Goal: Task Accomplishment & Management: Manage account settings

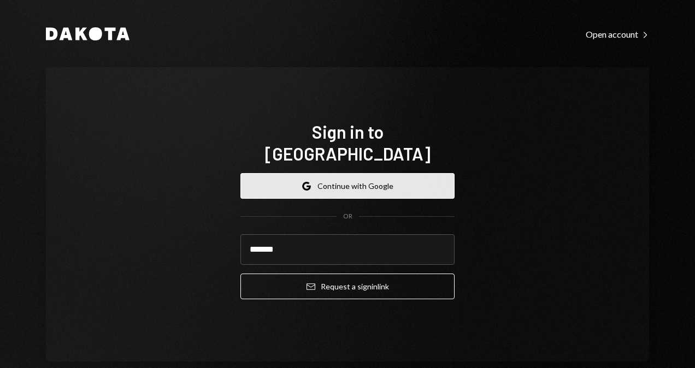
type input "**********"
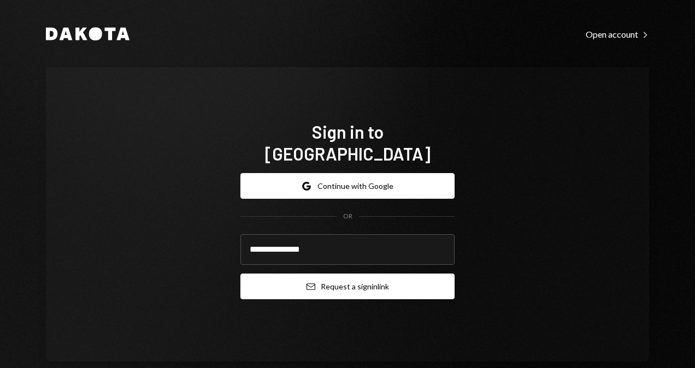
click at [365, 281] on button "Email Request a sign in link" at bounding box center [347, 287] width 214 height 26
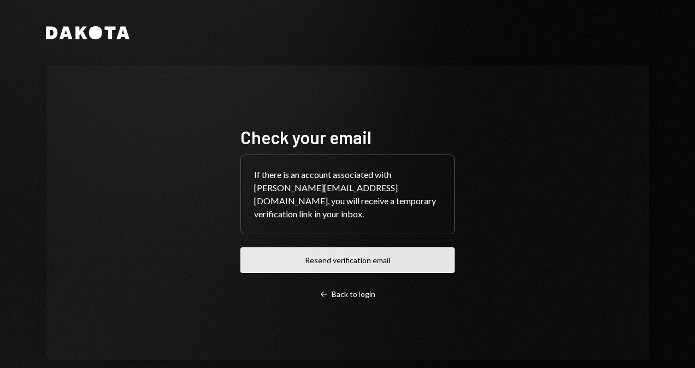
click at [357, 263] on button "Resend verification email" at bounding box center [347, 260] width 214 height 26
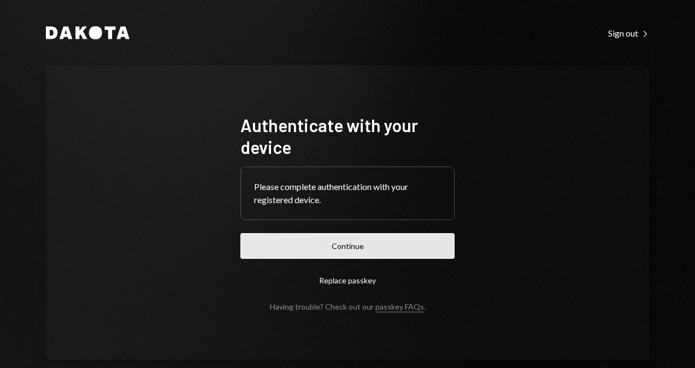
click at [355, 253] on button "Continue" at bounding box center [347, 246] width 214 height 26
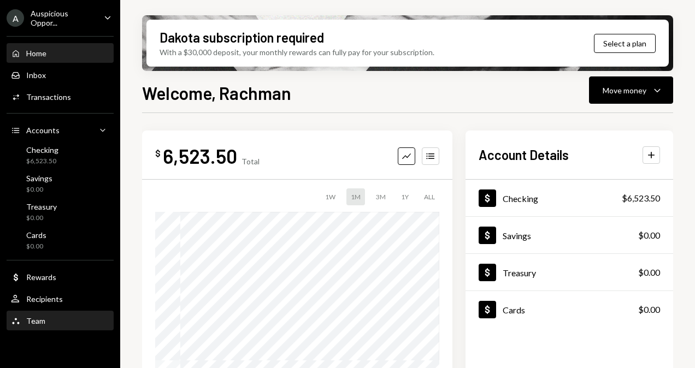
click at [29, 323] on div "Team" at bounding box center [35, 320] width 19 height 9
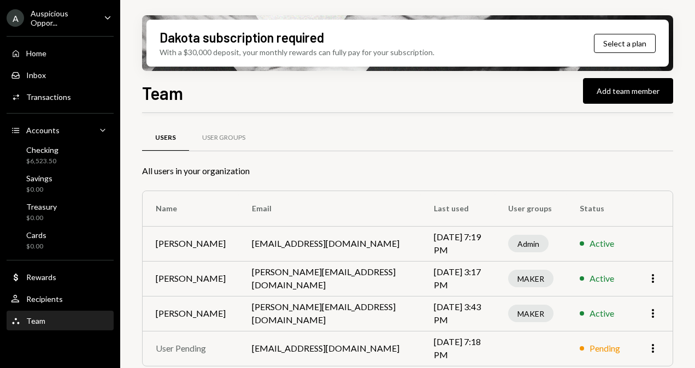
scroll to position [7, 0]
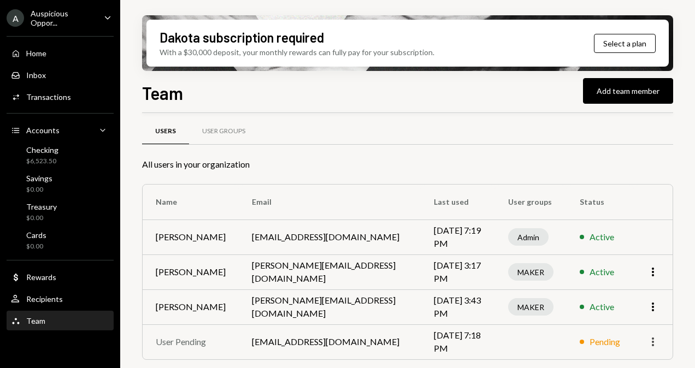
click at [654, 343] on icon "More" at bounding box center [652, 341] width 13 height 13
click at [631, 317] on div "Remove" at bounding box center [627, 318] width 55 height 19
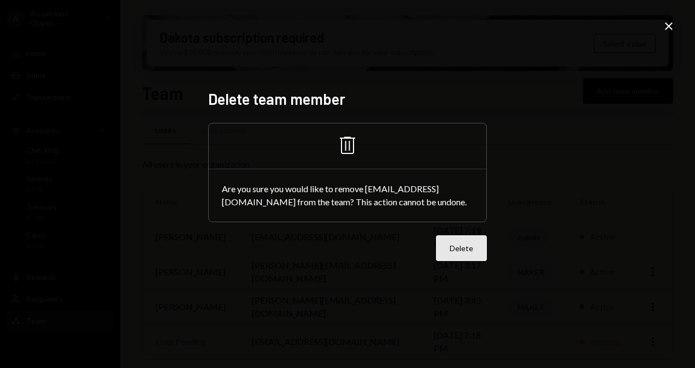
click at [469, 247] on button "Delete" at bounding box center [461, 248] width 51 height 26
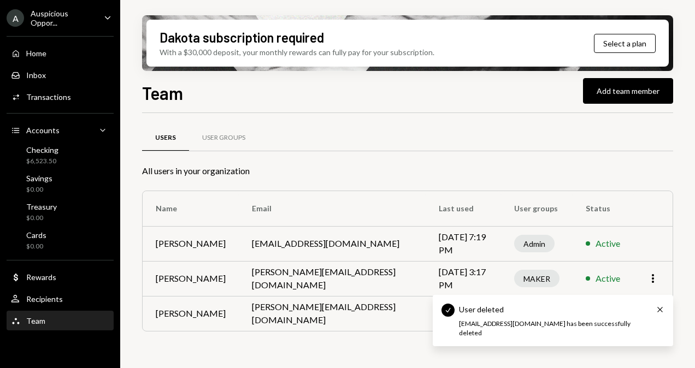
scroll to position [0, 0]
click at [613, 92] on button "Add team member" at bounding box center [628, 91] width 90 height 26
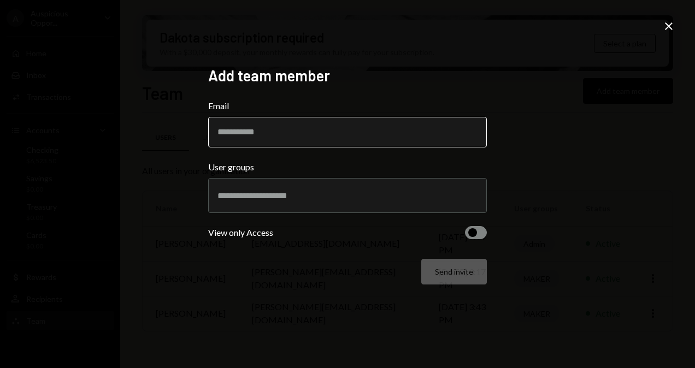
click at [288, 140] on input "Email" at bounding box center [347, 132] width 279 height 31
type input "**********"
click at [344, 188] on div at bounding box center [347, 195] width 260 height 27
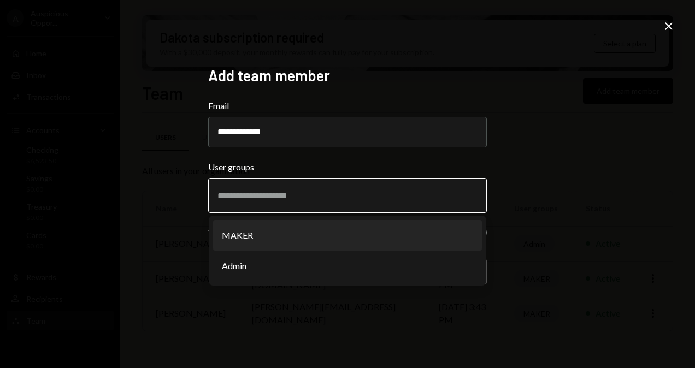
click at [289, 234] on li "MAKER" at bounding box center [347, 235] width 269 height 31
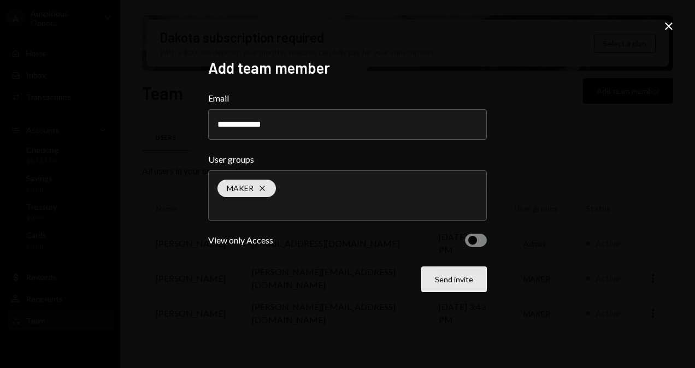
click at [462, 283] on button "Send invite" at bounding box center [454, 280] width 66 height 26
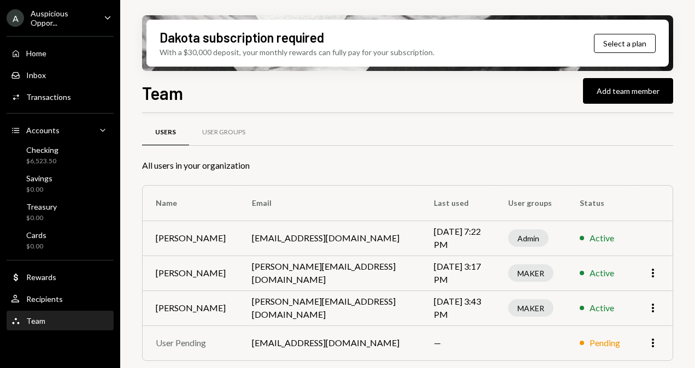
scroll to position [7, 0]
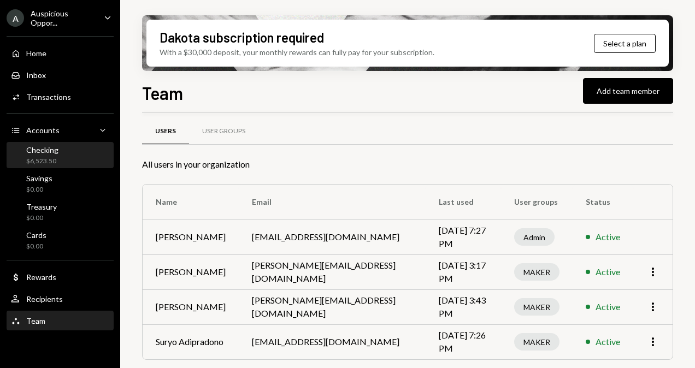
click at [49, 157] on div "$6,523.50" at bounding box center [42, 161] width 32 height 9
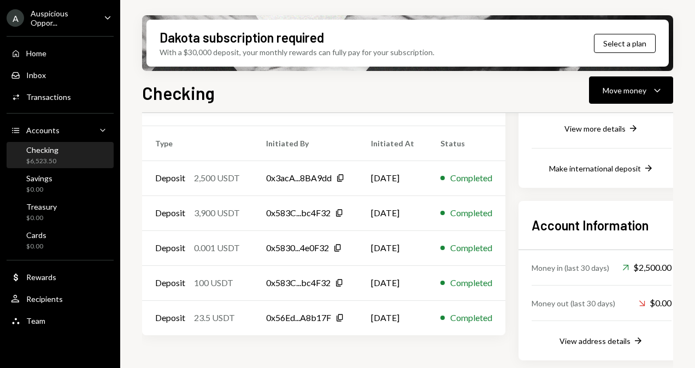
scroll to position [224, 0]
click at [608, 341] on div "View address details" at bounding box center [594, 340] width 71 height 9
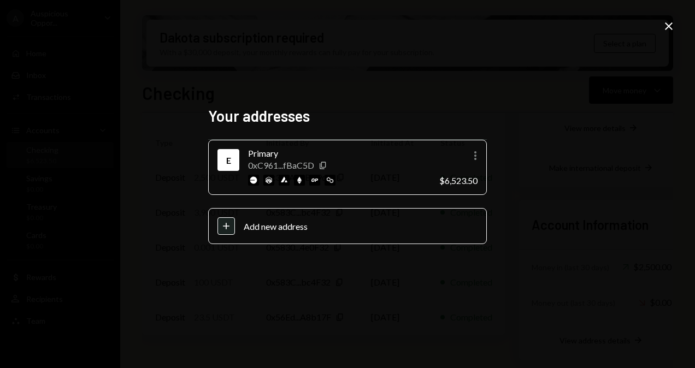
click at [365, 165] on div "0xC961...fBaC5D Copy" at bounding box center [339, 165] width 182 height 10
click at [324, 164] on icon "Copy" at bounding box center [322, 165] width 9 height 9
click at [232, 227] on div "Plus" at bounding box center [225, 225] width 17 height 17
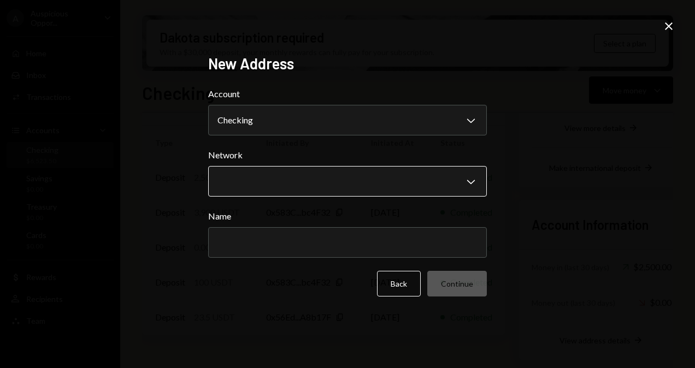
click at [386, 184] on body "A Auspicious Oppor... Caret Down Home Home Inbox Inbox Activities Transactions …" at bounding box center [347, 184] width 695 height 368
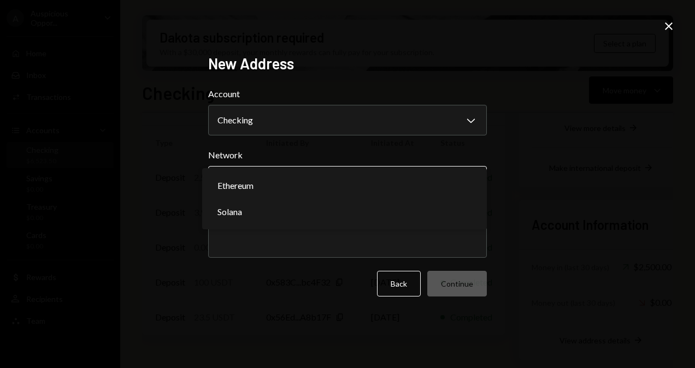
select select "**********"
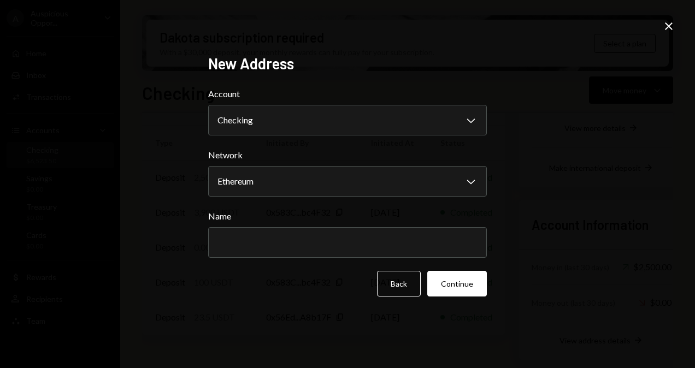
click at [572, 158] on div "New Address Account Checking Chevron Down ******** ******* ******** Network Eth…" at bounding box center [347, 184] width 695 height 368
click at [672, 25] on icon "Close" at bounding box center [668, 26] width 13 height 13
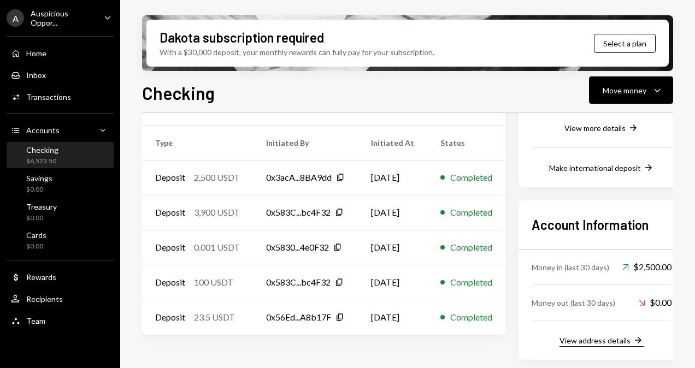
click at [610, 341] on div "View address details" at bounding box center [594, 340] width 71 height 9
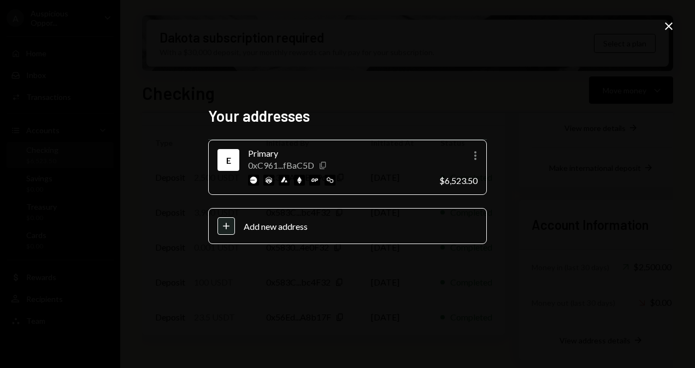
click at [323, 169] on icon "button" at bounding box center [323, 165] width 6 height 7
click at [670, 33] on div "Close" at bounding box center [668, 27] width 13 height 15
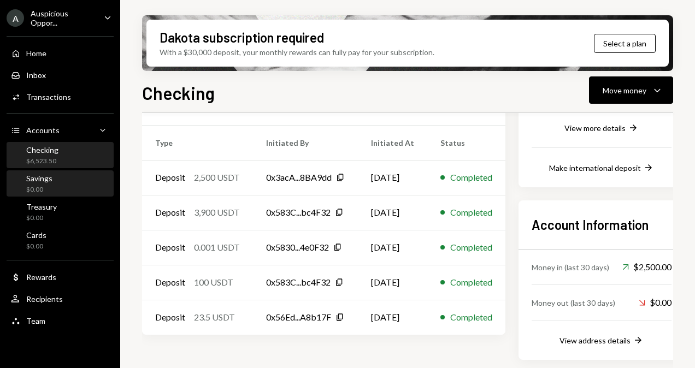
click at [46, 182] on div "Savings $0.00" at bounding box center [39, 184] width 26 height 21
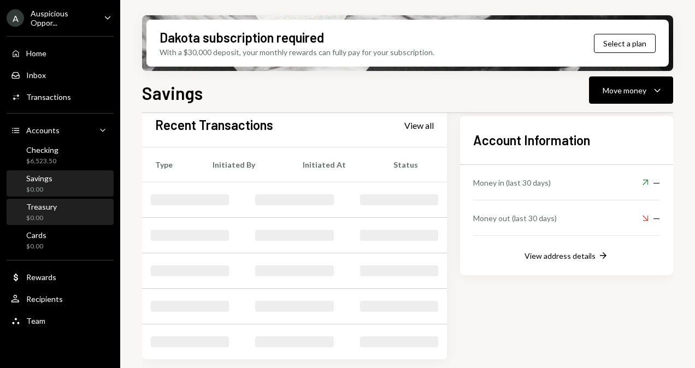
scroll to position [239, 0]
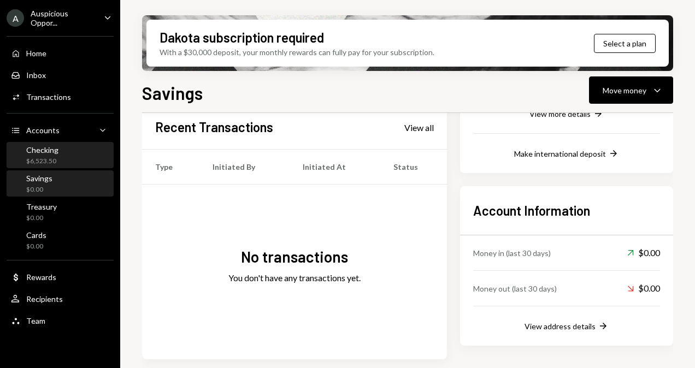
click at [46, 150] on div "Checking" at bounding box center [42, 149] width 32 height 9
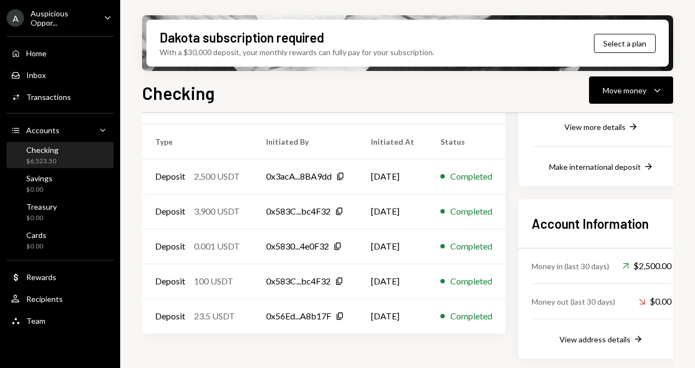
scroll to position [224, 0]
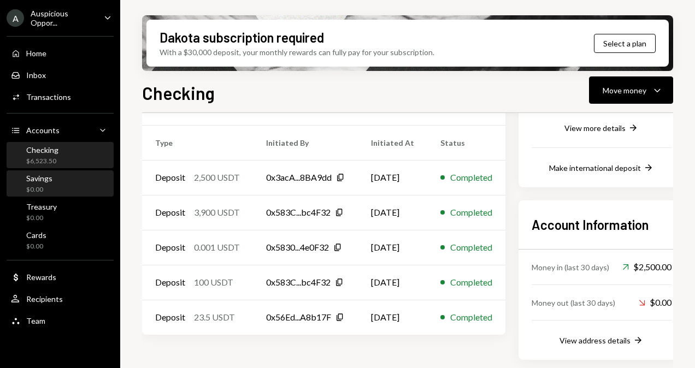
click at [52, 181] on div "Savings $0.00" at bounding box center [60, 184] width 98 height 21
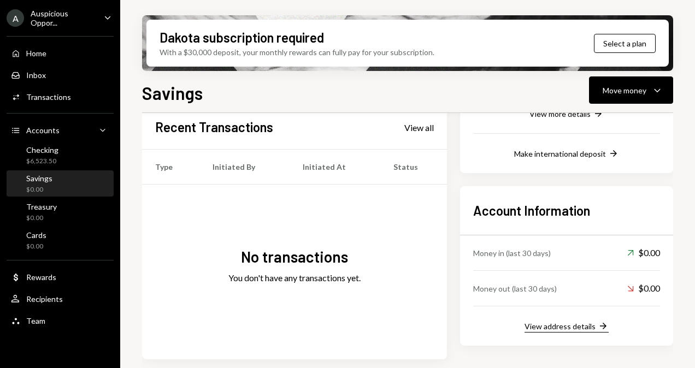
click at [574, 328] on div "View address details" at bounding box center [559, 326] width 71 height 9
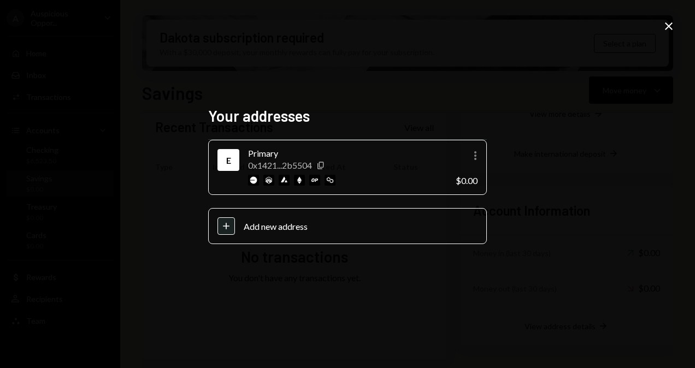
click at [672, 28] on icon at bounding box center [669, 26] width 8 height 8
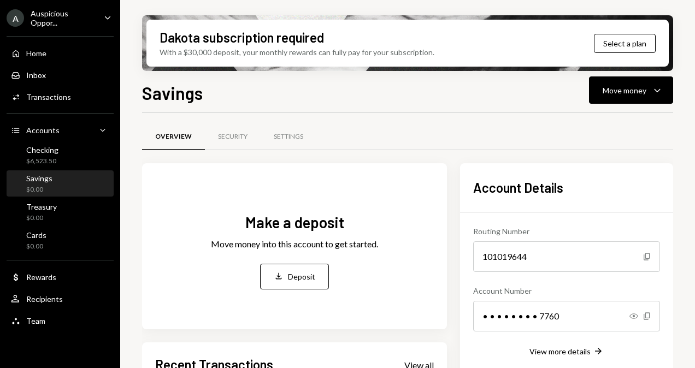
scroll to position [0, 0]
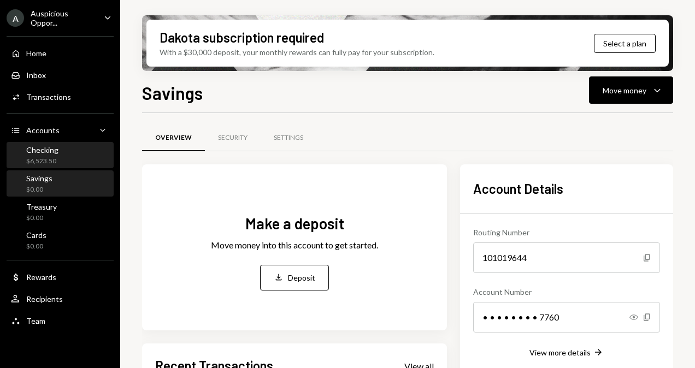
click at [51, 153] on div "Checking" at bounding box center [42, 149] width 32 height 9
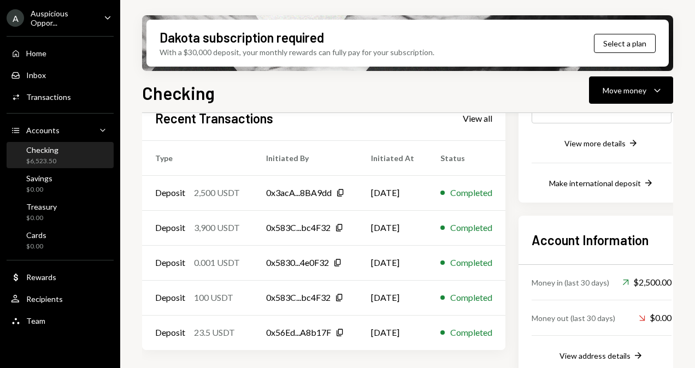
scroll to position [224, 0]
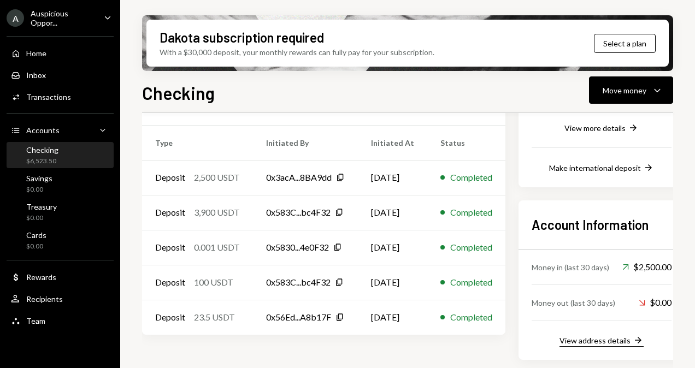
click at [602, 344] on div "View address details" at bounding box center [594, 340] width 71 height 9
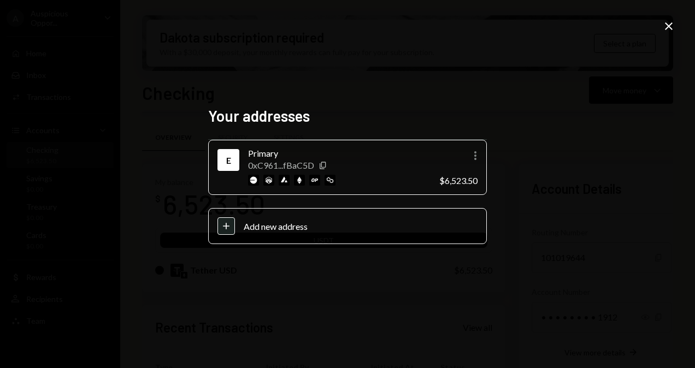
scroll to position [224, 0]
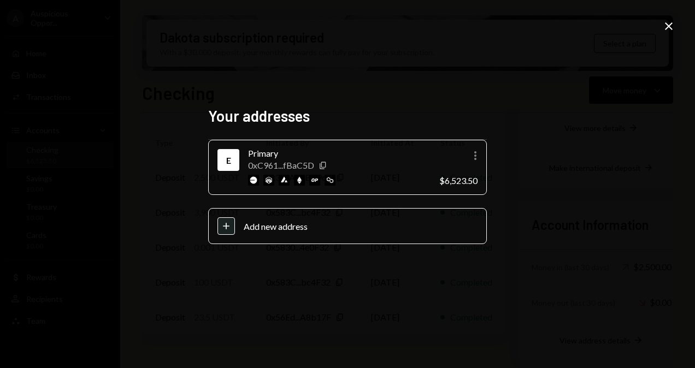
click at [666, 27] on icon "Close" at bounding box center [668, 26] width 13 height 13
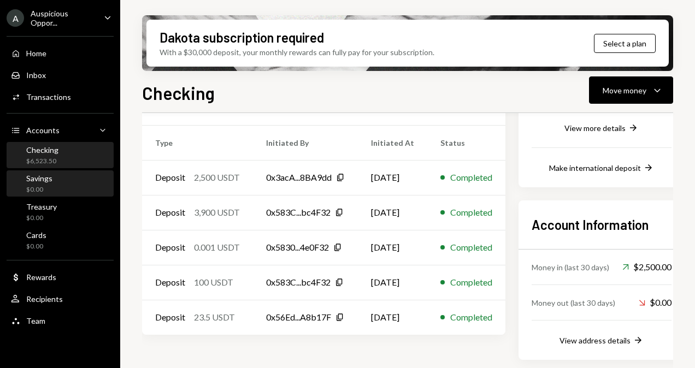
click at [44, 180] on div "Savings" at bounding box center [39, 178] width 26 height 9
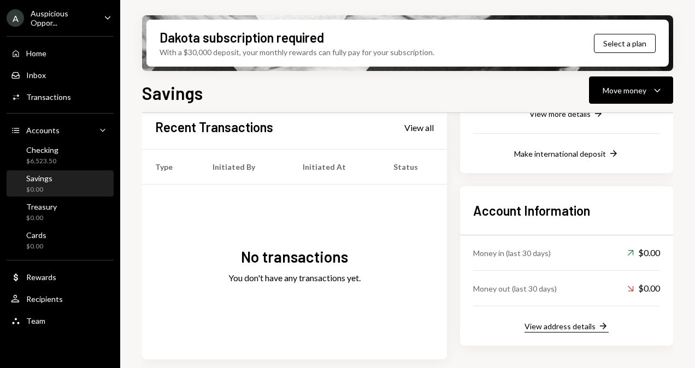
click at [581, 324] on div "View address details" at bounding box center [559, 326] width 71 height 9
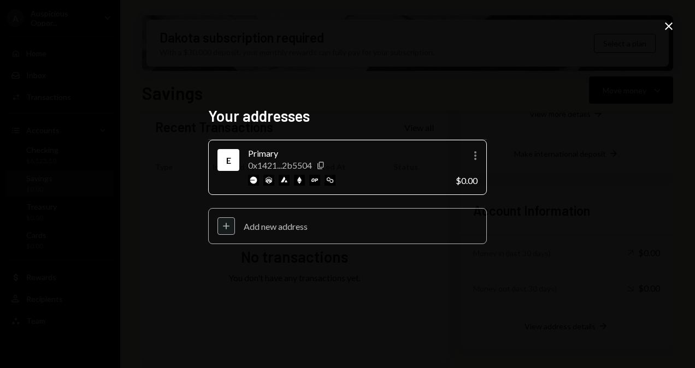
click at [223, 221] on div "Plus" at bounding box center [225, 225] width 17 height 17
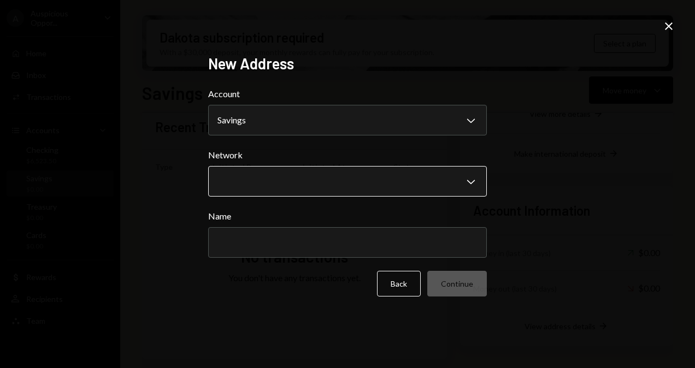
click at [335, 175] on body "A Auspicious Oppor... Caret Down Home Home Inbox Inbox Activities Transactions …" at bounding box center [347, 184] width 695 height 368
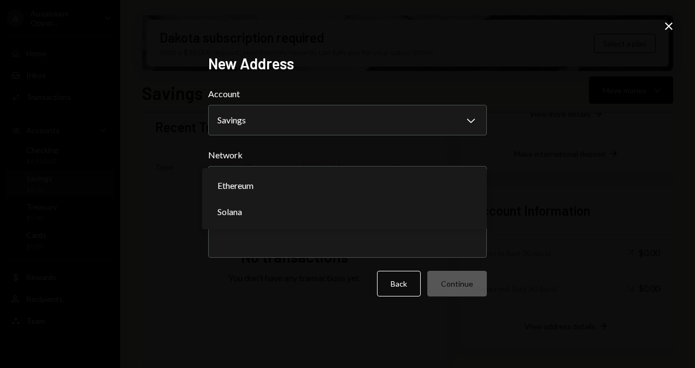
click at [558, 213] on div "New Address Account Savings Chevron Down ******** ******* ******** Network Chev…" at bounding box center [347, 184] width 695 height 368
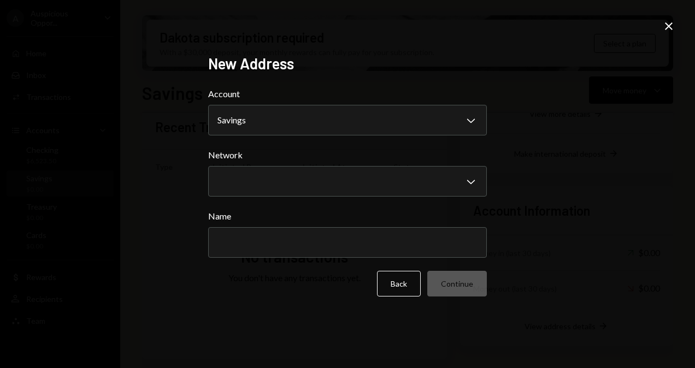
click at [663, 26] on icon "Close" at bounding box center [668, 26] width 13 height 13
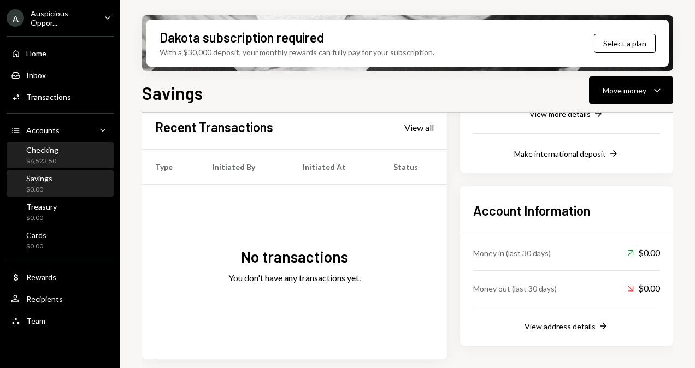
click at [64, 155] on div "Checking $6,523.50" at bounding box center [60, 155] width 98 height 21
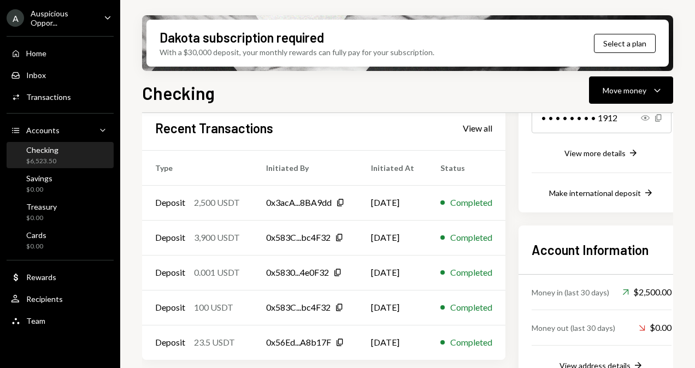
scroll to position [224, 0]
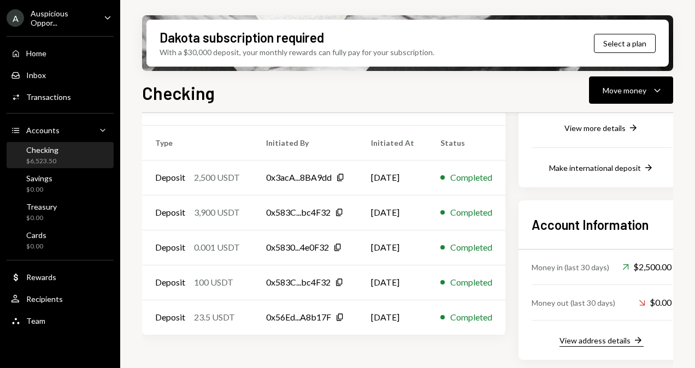
click at [602, 341] on div "View address details" at bounding box center [594, 340] width 71 height 9
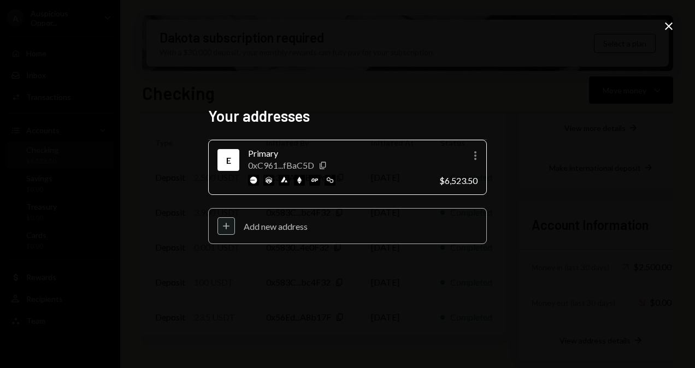
click at [232, 225] on div "Plus" at bounding box center [225, 225] width 17 height 17
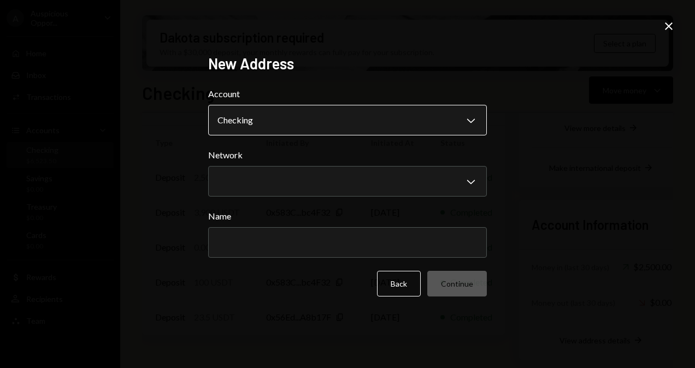
click at [289, 110] on body "A Auspicious Oppor... Caret Down Home Home Inbox Inbox Activities Transactions …" at bounding box center [347, 184] width 695 height 368
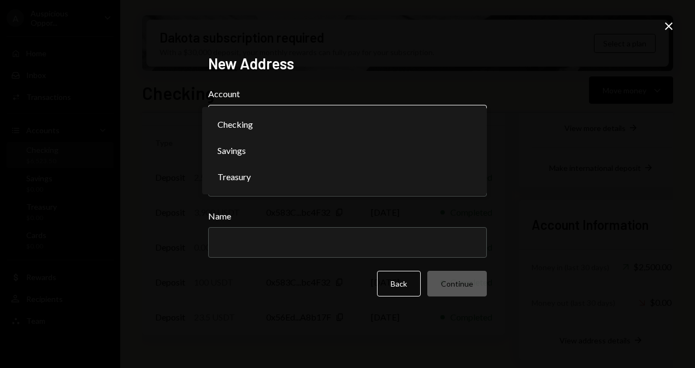
click at [291, 119] on body "A Auspicious Oppor... Caret Down Home Home Inbox Inbox Activities Transactions …" at bounding box center [347, 184] width 695 height 368
click at [670, 29] on icon "Close" at bounding box center [668, 26] width 13 height 13
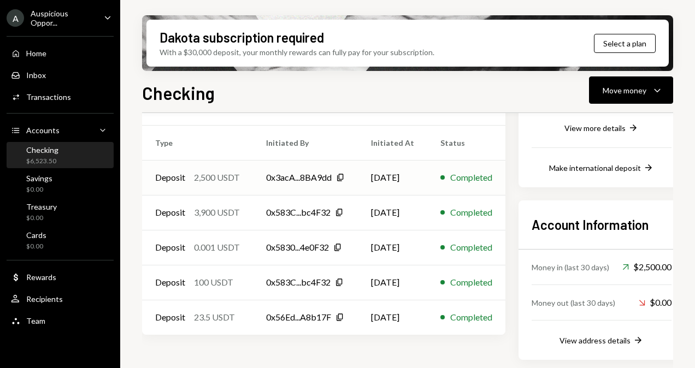
scroll to position [170, 0]
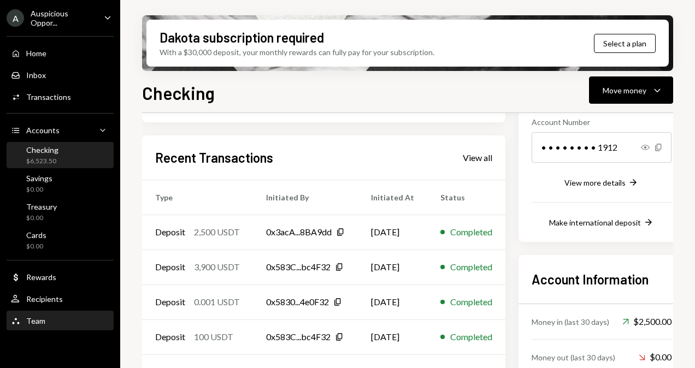
click at [38, 322] on div "Team" at bounding box center [35, 320] width 19 height 9
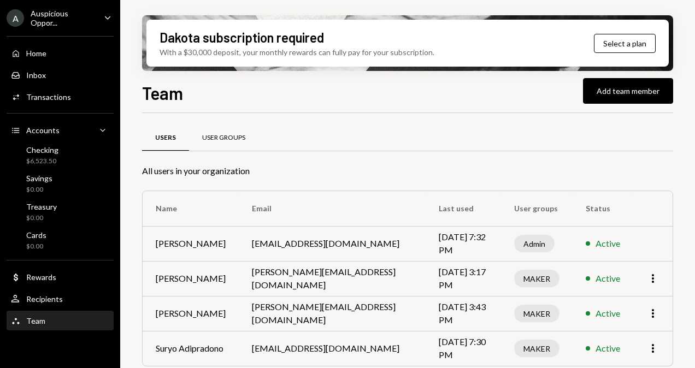
click at [225, 142] on div "User Groups" at bounding box center [223, 138] width 69 height 26
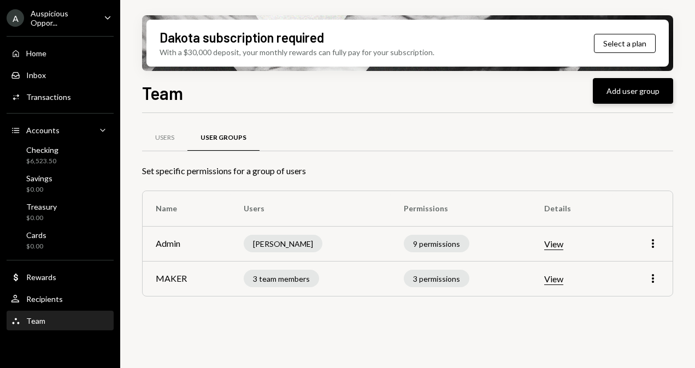
click at [611, 93] on button "Add user group" at bounding box center [633, 91] width 80 height 26
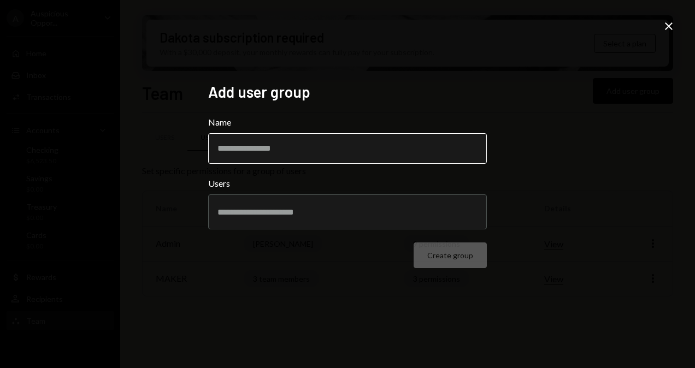
click at [315, 155] on input "Name" at bounding box center [347, 148] width 279 height 31
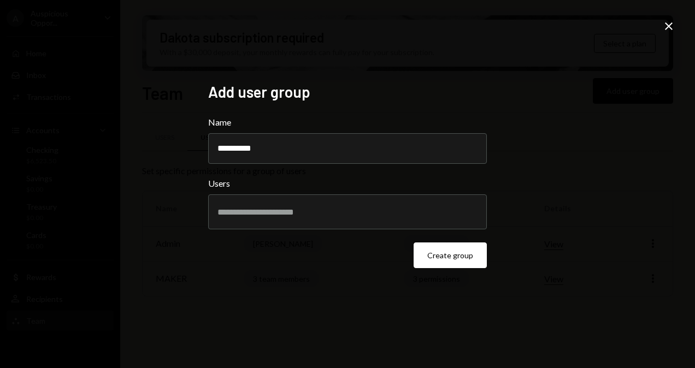
type input "**********"
click at [326, 214] on input "text" at bounding box center [347, 212] width 260 height 10
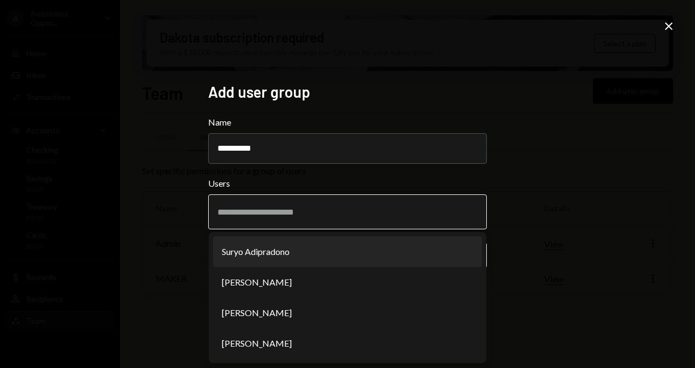
click at [305, 251] on li "Suryo Adipradono" at bounding box center [347, 252] width 269 height 31
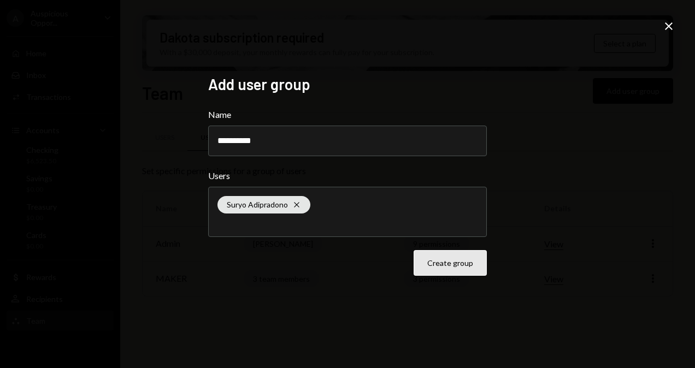
click at [451, 263] on button "Create group" at bounding box center [449, 263] width 73 height 26
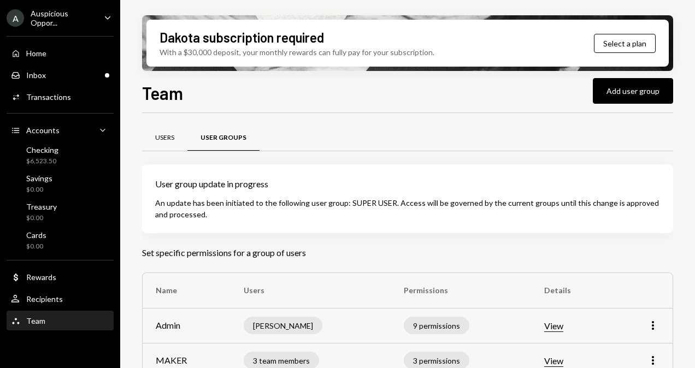
click at [166, 141] on div "Users" at bounding box center [164, 137] width 19 height 9
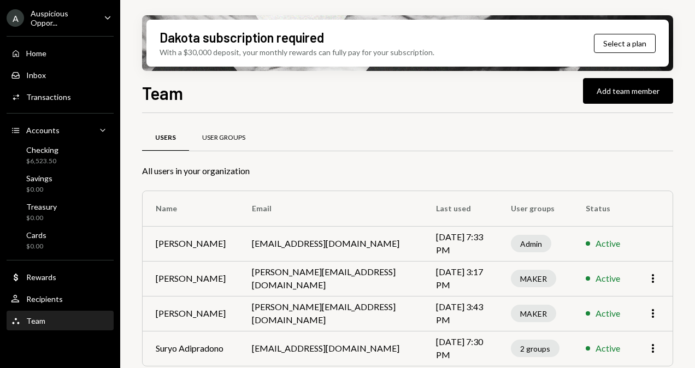
click at [209, 140] on div "User Groups" at bounding box center [223, 137] width 43 height 9
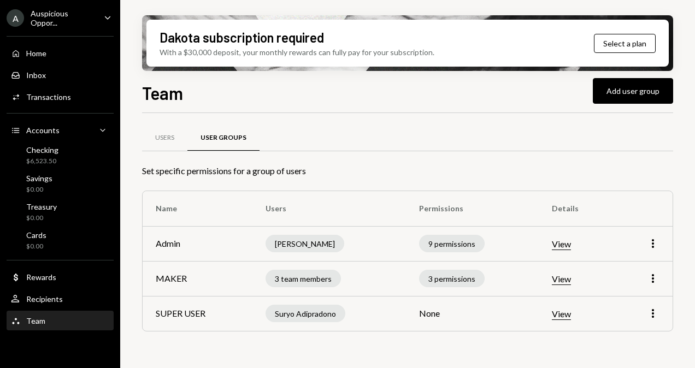
click at [565, 315] on button "View" at bounding box center [561, 314] width 19 height 11
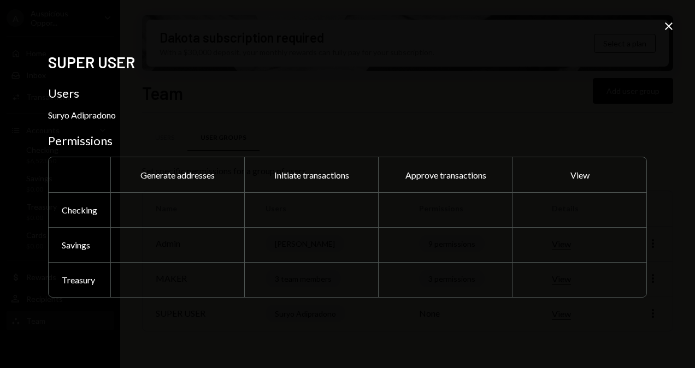
click at [666, 29] on icon at bounding box center [669, 26] width 8 height 8
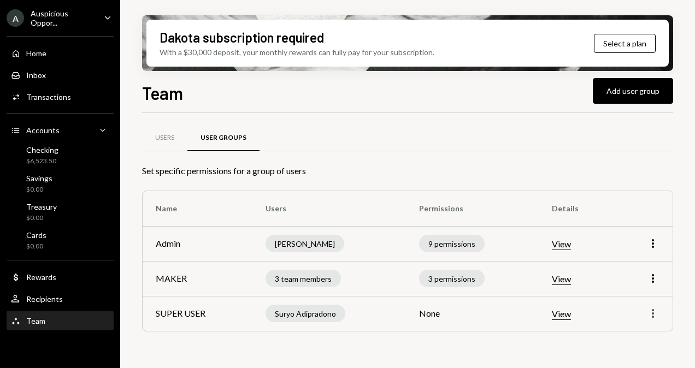
click at [655, 315] on icon "More" at bounding box center [652, 313] width 13 height 13
click at [631, 271] on div "Edit" at bounding box center [627, 270] width 55 height 19
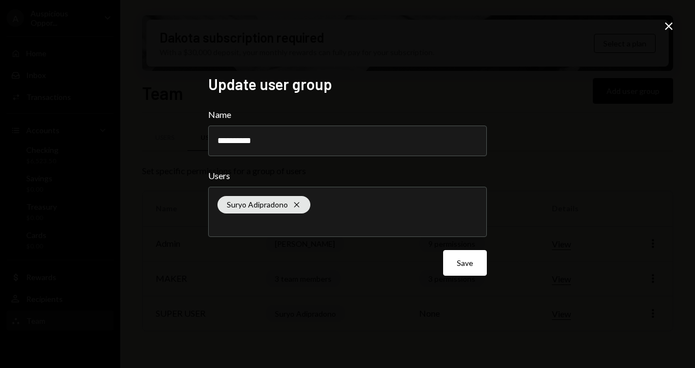
click at [672, 28] on icon "Close" at bounding box center [668, 26] width 13 height 13
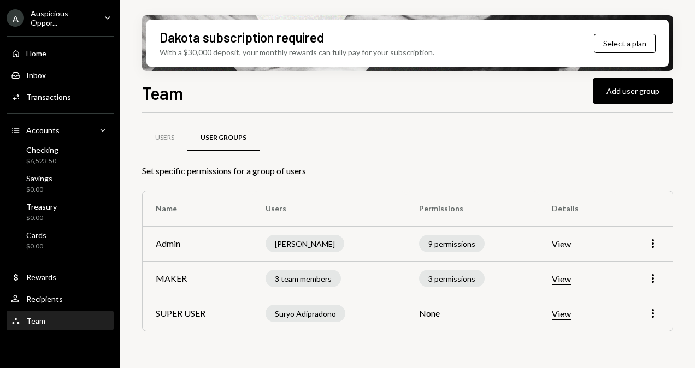
click at [422, 315] on td "None" at bounding box center [472, 313] width 133 height 35
click at [439, 212] on th "Permissions" at bounding box center [472, 208] width 133 height 35
click at [158, 134] on div "Users" at bounding box center [164, 137] width 19 height 9
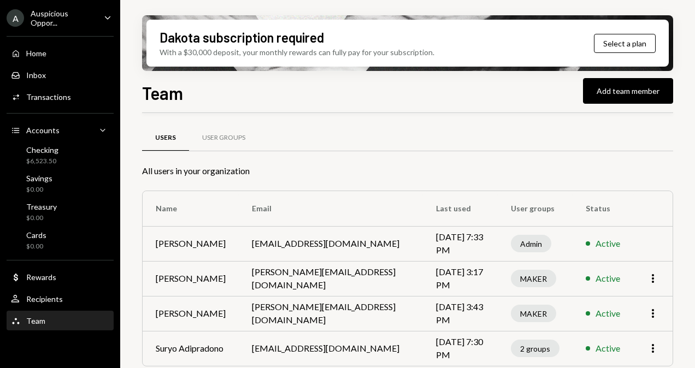
scroll to position [7, 0]
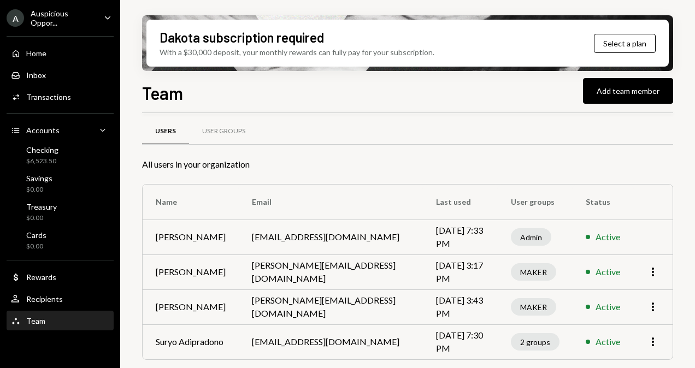
click at [43, 321] on div "Team" at bounding box center [35, 320] width 19 height 9
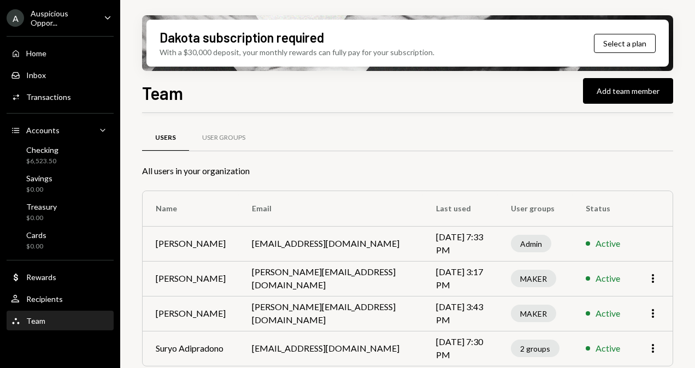
scroll to position [7, 0]
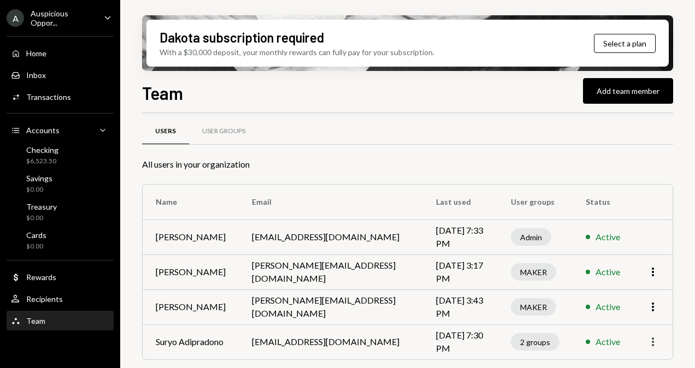
click at [654, 340] on icon "More" at bounding box center [652, 341] width 13 height 13
click at [434, 164] on div "All users in your organization" at bounding box center [407, 164] width 531 height 13
click at [234, 135] on div "User Groups" at bounding box center [223, 132] width 69 height 26
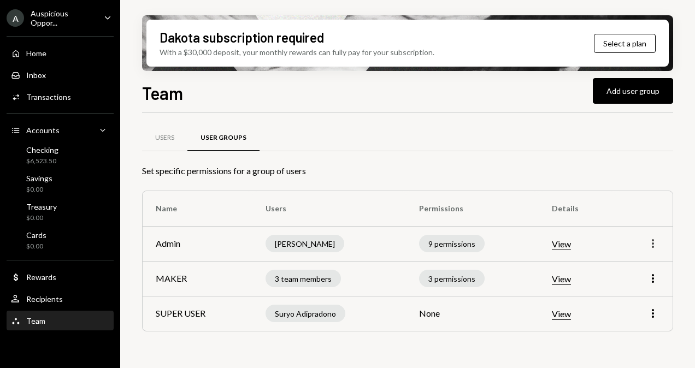
click at [651, 246] on icon "More" at bounding box center [652, 243] width 13 height 13
click at [652, 318] on icon "More" at bounding box center [652, 313] width 13 height 13
click at [638, 276] on div "Edit" at bounding box center [627, 270] width 55 height 19
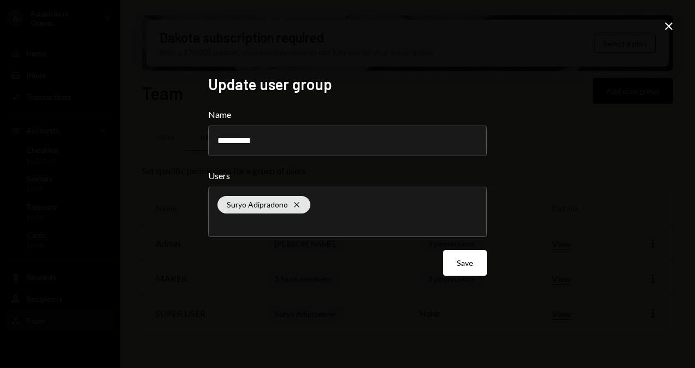
click at [669, 35] on div "**********" at bounding box center [347, 184] width 695 height 368
click at [669, 27] on icon at bounding box center [669, 26] width 8 height 8
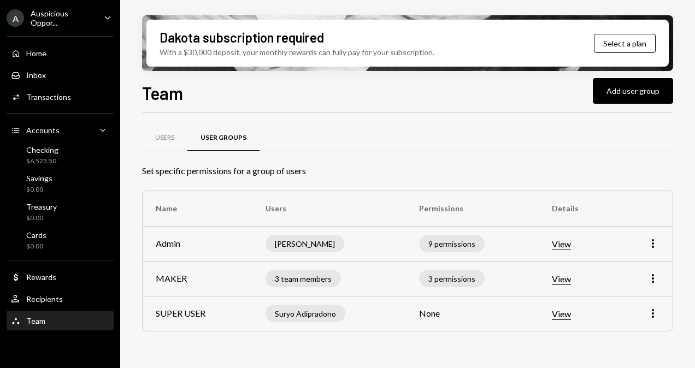
click at [564, 315] on button "View" at bounding box center [561, 314] width 19 height 11
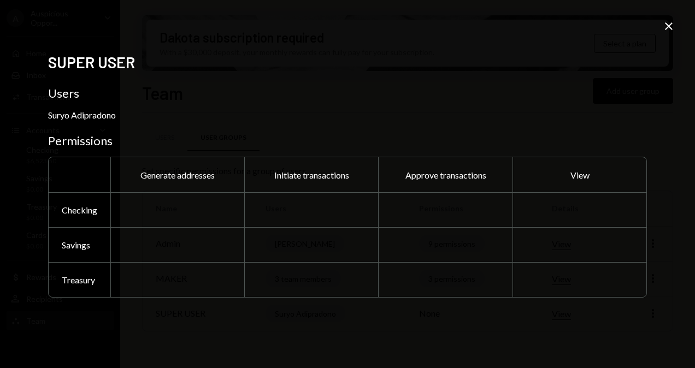
click at [187, 206] on div at bounding box center [177, 209] width 134 height 35
drag, startPoint x: 303, startPoint y: 208, endPoint x: 360, endPoint y: 244, distance: 68.2
click at [360, 244] on div at bounding box center [311, 244] width 134 height 35
click at [311, 291] on div at bounding box center [311, 279] width 134 height 35
click at [666, 30] on icon "Close" at bounding box center [668, 26] width 13 height 13
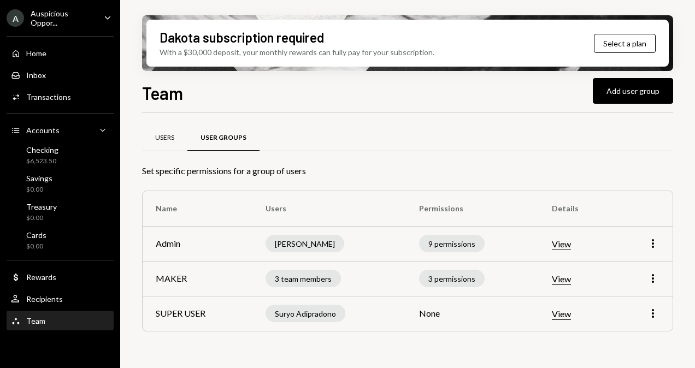
click at [169, 135] on div "Users" at bounding box center [164, 137] width 19 height 9
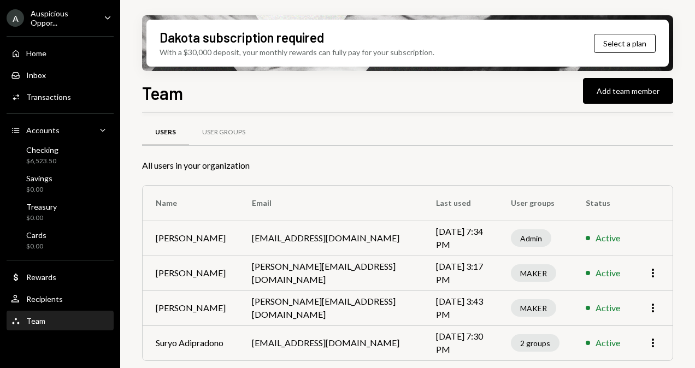
scroll to position [7, 0]
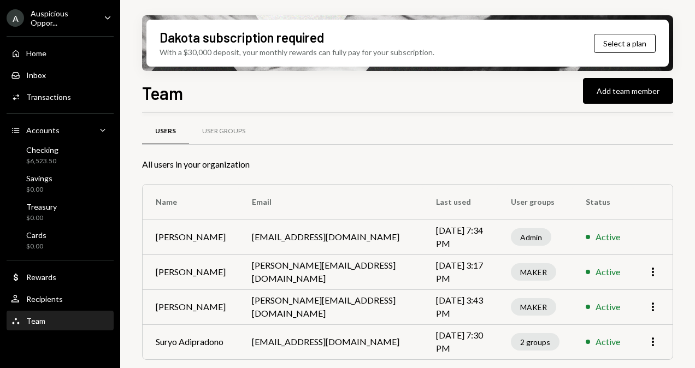
click at [206, 340] on td "Suryo Adipradono" at bounding box center [191, 341] width 96 height 35
click at [511, 341] on div "2 groups" at bounding box center [535, 341] width 49 height 17
click at [588, 332] on td "Active" at bounding box center [602, 341] width 61 height 35
click at [216, 128] on div "User Groups" at bounding box center [223, 131] width 43 height 9
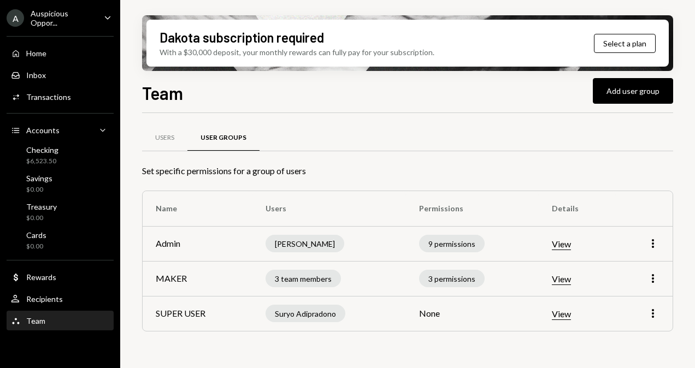
click at [234, 178] on div "Users User Groups Set specific permissions for a group of users Name Users Perm…" at bounding box center [407, 242] width 531 height 223
click at [429, 311] on td "None" at bounding box center [472, 313] width 133 height 35
click at [566, 317] on button "View" at bounding box center [561, 314] width 19 height 11
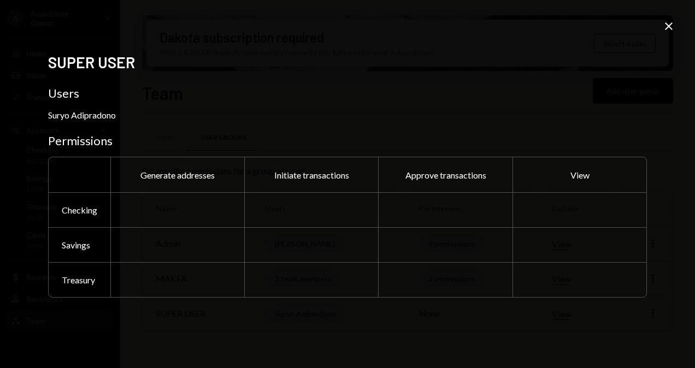
click at [75, 209] on div "Checking" at bounding box center [80, 209] width 62 height 35
click at [181, 198] on div at bounding box center [177, 209] width 134 height 35
click at [670, 17] on div "SUPER USER Users Suryo Adipradono Permissions Generate addresses Initiate trans…" at bounding box center [347, 184] width 695 height 368
click at [666, 26] on icon "Close" at bounding box center [668, 26] width 13 height 13
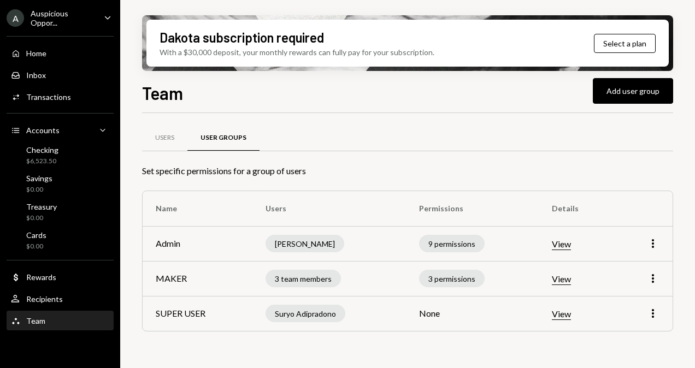
click at [569, 275] on button "View" at bounding box center [561, 279] width 19 height 11
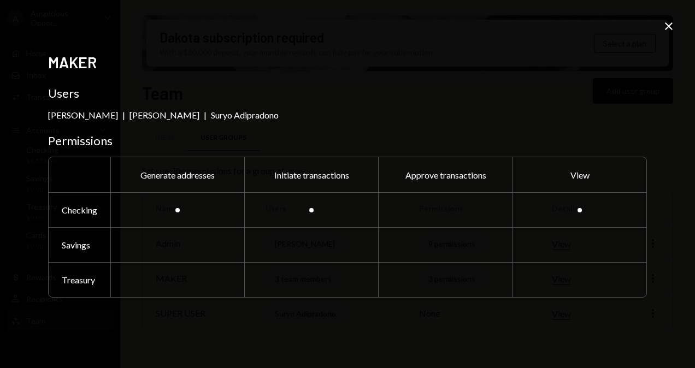
click at [574, 222] on div at bounding box center [579, 209] width 134 height 35
click at [665, 28] on icon "Close" at bounding box center [668, 26] width 13 height 13
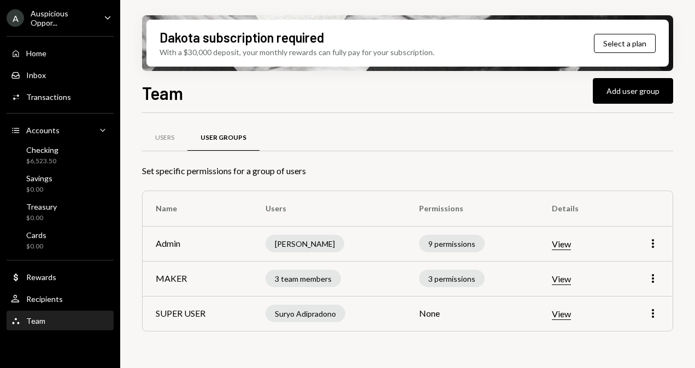
click at [569, 312] on button "View" at bounding box center [561, 314] width 19 height 11
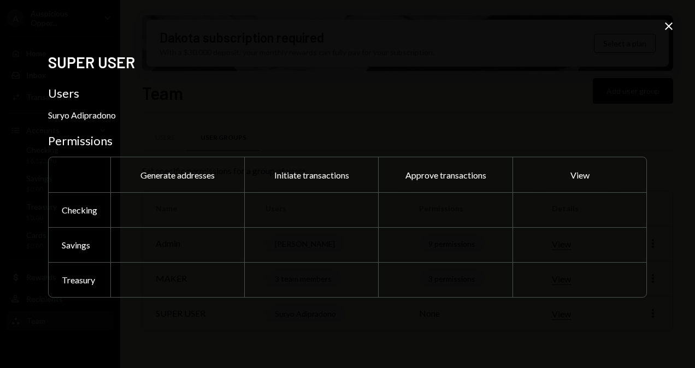
click at [667, 26] on icon at bounding box center [669, 26] width 8 height 8
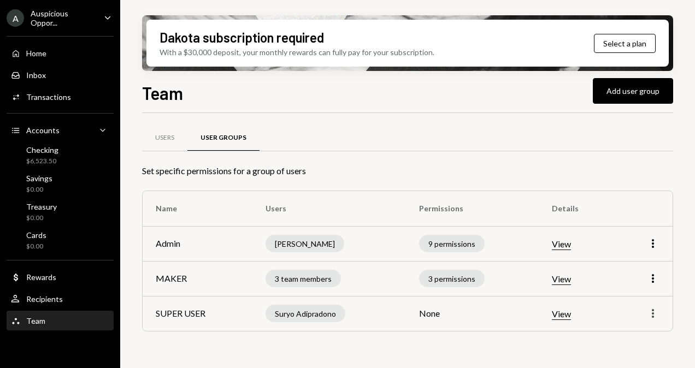
click at [653, 315] on icon "More" at bounding box center [652, 313] width 13 height 13
click at [638, 270] on div "Edit" at bounding box center [627, 270] width 55 height 19
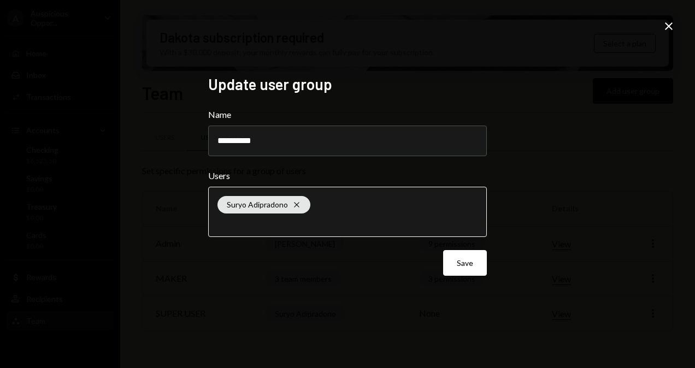
click at [404, 220] on input "text" at bounding box center [347, 223] width 260 height 10
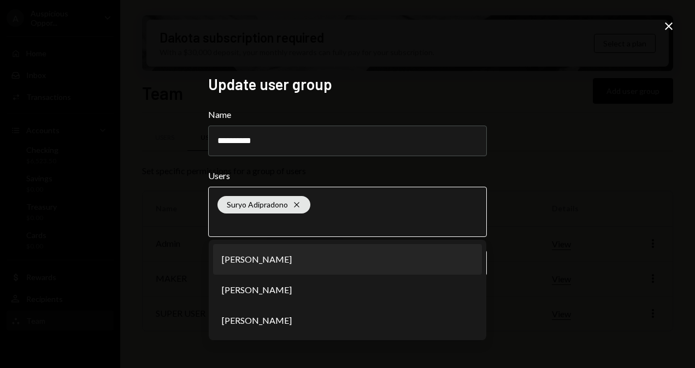
click at [412, 218] on input "text" at bounding box center [347, 223] width 260 height 10
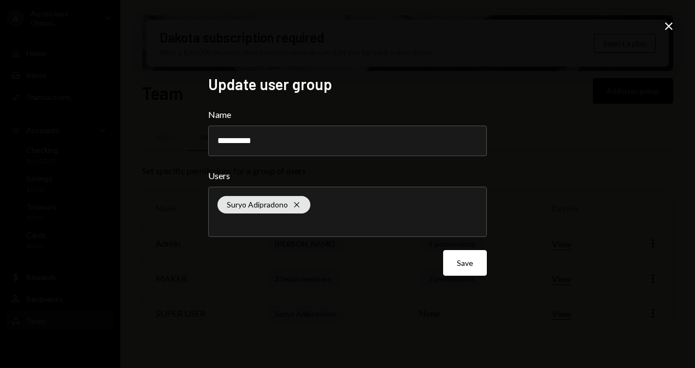
click at [545, 214] on div "**********" at bounding box center [347, 184] width 695 height 368
click at [670, 31] on icon "Close" at bounding box center [668, 26] width 13 height 13
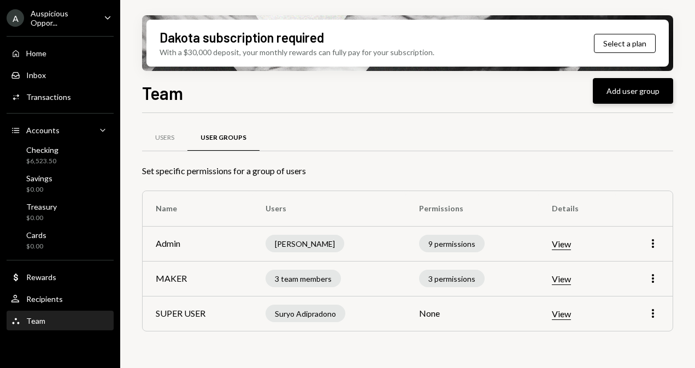
click at [643, 90] on button "Add user group" at bounding box center [633, 91] width 80 height 26
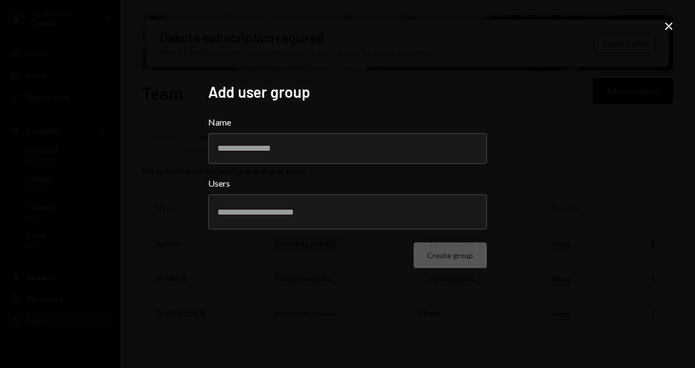
click at [670, 27] on icon at bounding box center [669, 26] width 8 height 8
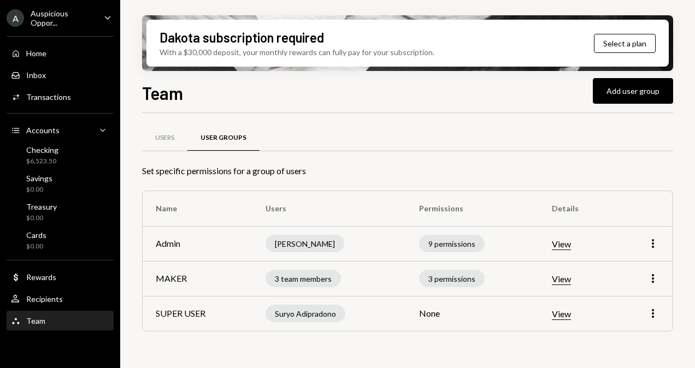
click at [303, 312] on div "Suryo Adipradono" at bounding box center [305, 313] width 80 height 17
click at [197, 309] on td "SUPER USER" at bounding box center [198, 313] width 110 height 35
drag, startPoint x: 601, startPoint y: 312, endPoint x: 568, endPoint y: 313, distance: 33.9
click at [568, 313] on button "View" at bounding box center [561, 314] width 19 height 11
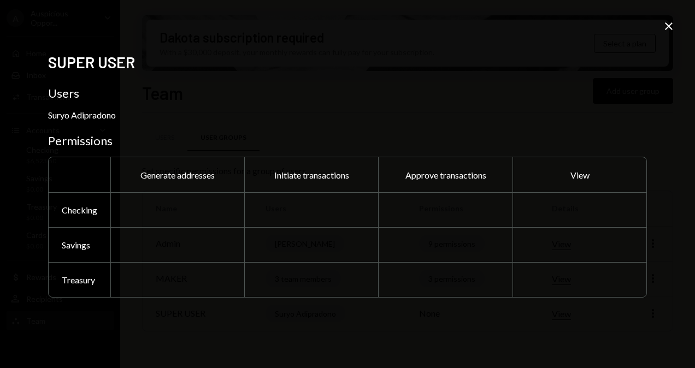
drag, startPoint x: 575, startPoint y: 246, endPoint x: 331, endPoint y: 197, distance: 248.9
click at [365, 193] on div at bounding box center [311, 209] width 134 height 35
click at [69, 119] on div "Suryo Adipradono" at bounding box center [82, 115] width 68 height 10
click at [70, 152] on div "SUPER USER Users Suryo Adipradono Permissions Generate addresses Initiate trans…" at bounding box center [347, 184] width 599 height 263
click at [228, 244] on div at bounding box center [177, 244] width 134 height 35
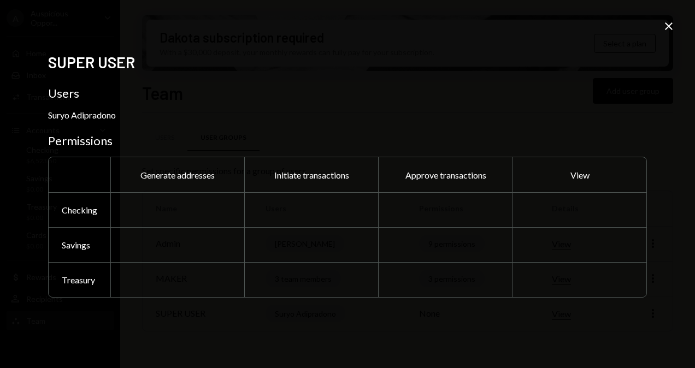
click at [362, 268] on div at bounding box center [311, 279] width 134 height 35
click at [666, 27] on icon at bounding box center [669, 26] width 8 height 8
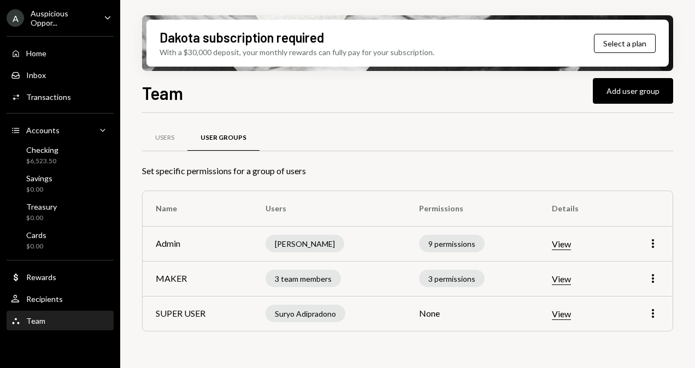
click at [297, 312] on div "Suryo Adipradono" at bounding box center [305, 313] width 80 height 17
click at [45, 301] on div "Recipients" at bounding box center [44, 298] width 37 height 9
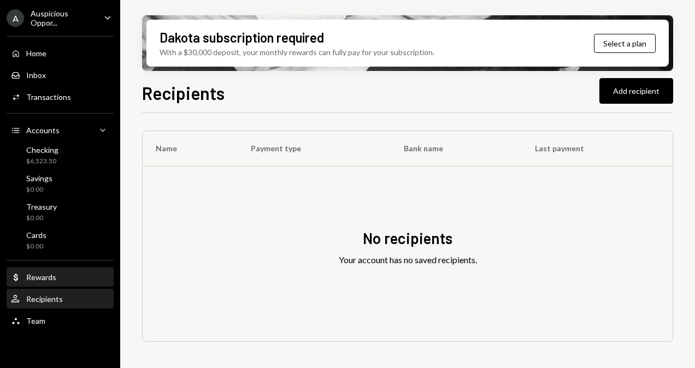
click at [49, 279] on div "Rewards" at bounding box center [41, 277] width 30 height 9
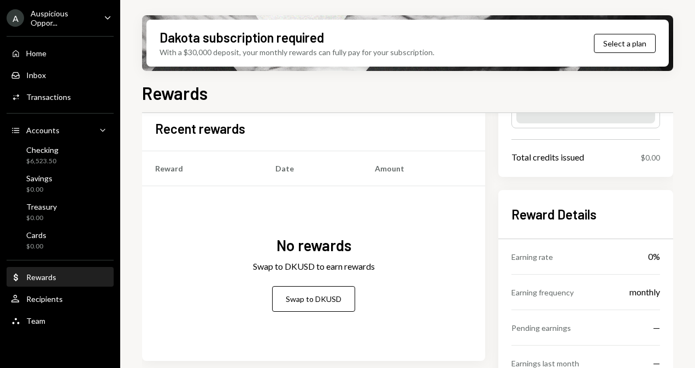
scroll to position [155, 0]
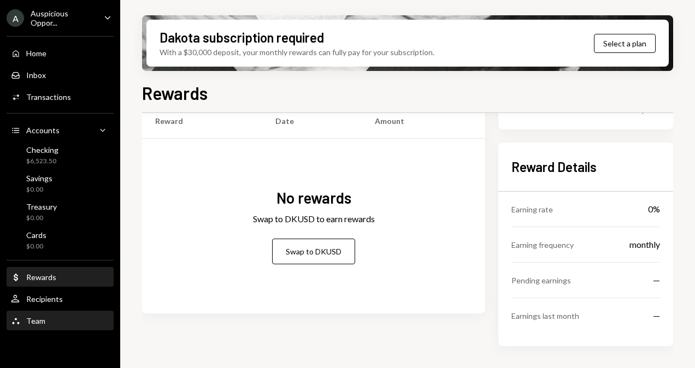
click at [36, 322] on div "Team" at bounding box center [35, 320] width 19 height 9
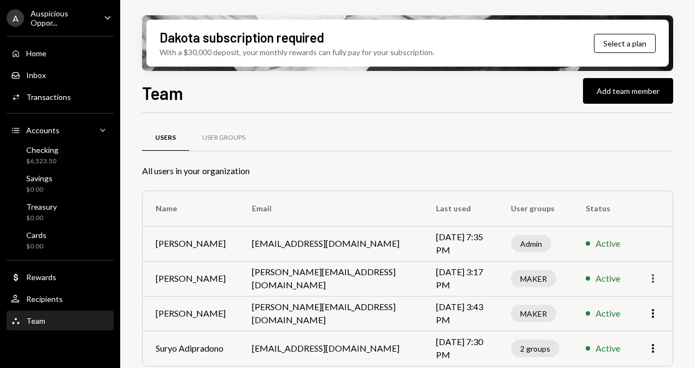
click at [654, 281] on icon "More" at bounding box center [652, 278] width 13 height 13
click at [670, 233] on td at bounding box center [652, 243] width 39 height 35
click at [521, 347] on div "2 groups" at bounding box center [535, 348] width 49 height 17
click at [595, 348] on div "Active" at bounding box center [607, 348] width 25 height 13
click at [655, 350] on icon "More" at bounding box center [652, 348] width 13 height 13
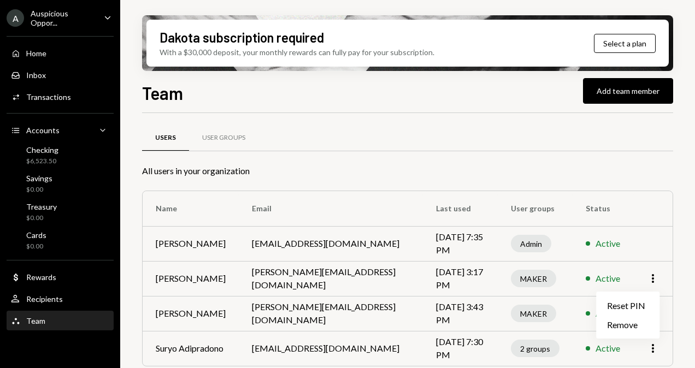
click at [110, 14] on icon "Caret Down" at bounding box center [108, 17] width 12 height 12
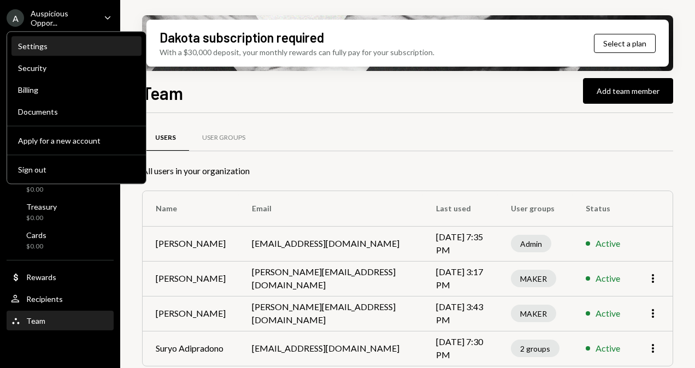
click at [88, 39] on div "Settings" at bounding box center [76, 46] width 117 height 19
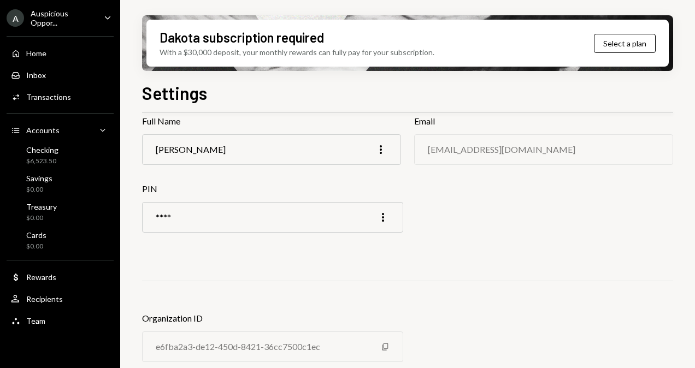
scroll to position [102, 0]
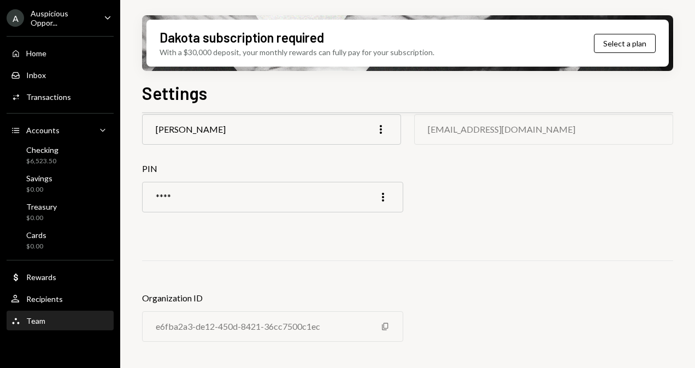
click at [48, 321] on div "Team Team" at bounding box center [60, 321] width 98 height 10
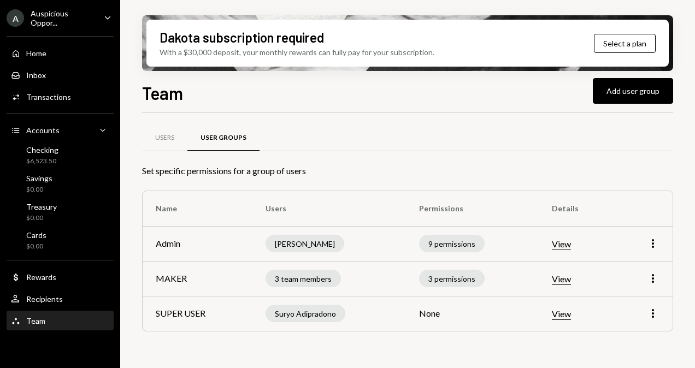
click at [564, 311] on button "View" at bounding box center [561, 314] width 19 height 11
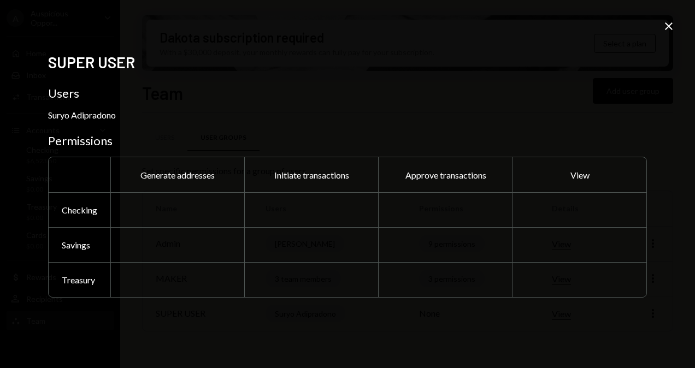
click at [87, 150] on div "SUPER USER Users Suryo Adipradono Permissions Generate addresses Initiate trans…" at bounding box center [347, 184] width 599 height 263
click at [87, 192] on div "Checking" at bounding box center [80, 209] width 62 height 35
click at [90, 239] on div "Savings" at bounding box center [80, 244] width 62 height 35
click at [88, 262] on div "Treasury" at bounding box center [80, 279] width 62 height 35
click at [354, 281] on div at bounding box center [311, 279] width 134 height 35
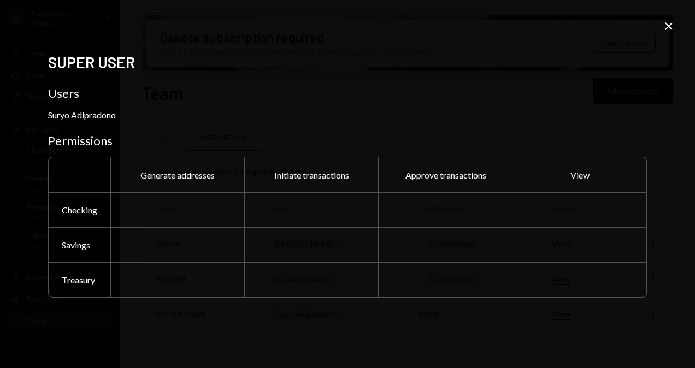
click at [567, 244] on div at bounding box center [579, 244] width 134 height 35
click at [668, 32] on icon "Close" at bounding box center [668, 26] width 13 height 13
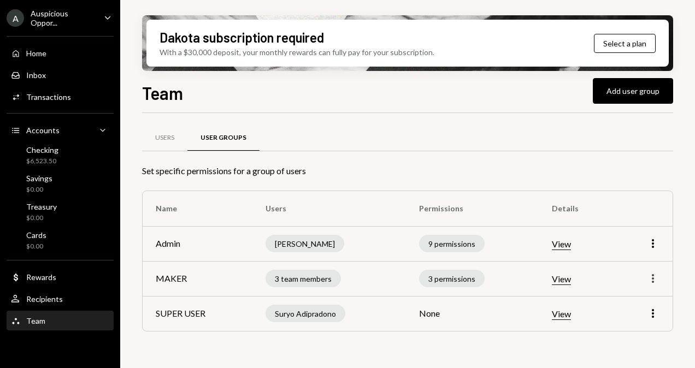
click at [650, 280] on icon "More" at bounding box center [652, 278] width 13 height 13
click at [639, 297] on div "Edit" at bounding box center [627, 301] width 55 height 19
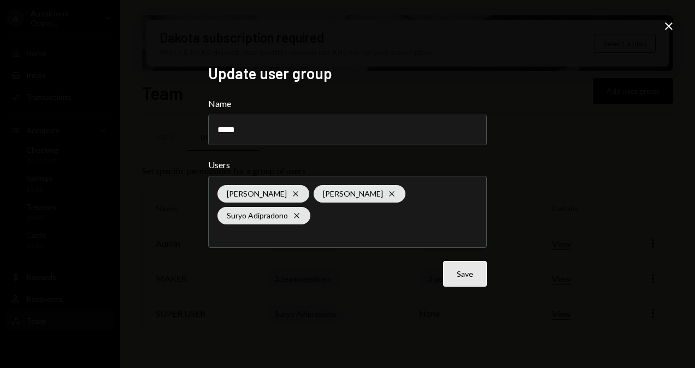
click at [471, 276] on button "Save" at bounding box center [465, 274] width 44 height 26
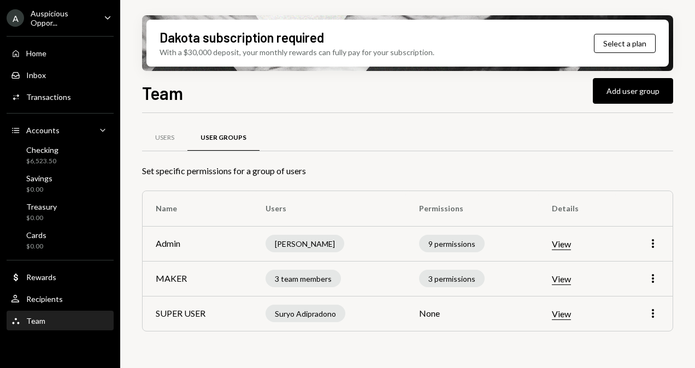
click at [169, 273] on td "MAKER" at bounding box center [198, 278] width 110 height 35
click at [198, 281] on td "MAKER" at bounding box center [198, 278] width 110 height 35
click at [295, 273] on div "3 team members" at bounding box center [302, 278] width 75 height 17
click at [308, 279] on div "3 team members" at bounding box center [302, 278] width 75 height 17
click at [652, 278] on icon "button" at bounding box center [653, 278] width 2 height 9
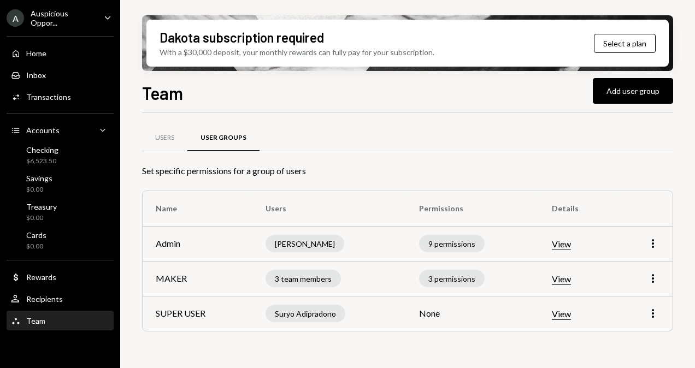
click at [610, 259] on td "View" at bounding box center [577, 243] width 76 height 35
click at [564, 312] on button "View" at bounding box center [561, 314] width 19 height 11
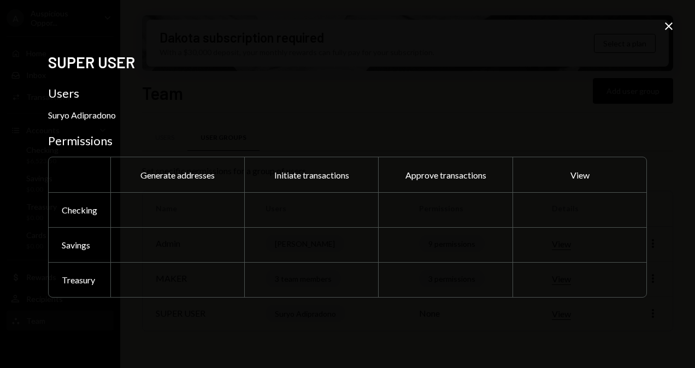
click at [670, 26] on icon "Close" at bounding box center [668, 26] width 13 height 13
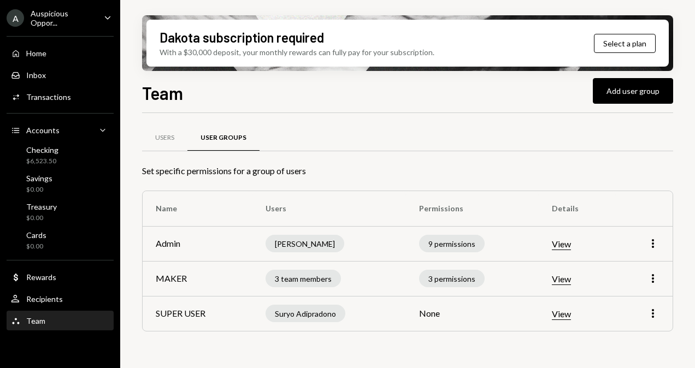
drag, startPoint x: 652, startPoint y: 315, endPoint x: 654, endPoint y: 326, distance: 10.6
click at [654, 326] on td "More" at bounding box center [644, 313] width 57 height 35
click at [653, 311] on icon "button" at bounding box center [653, 313] width 2 height 9
click at [642, 337] on div "Users User Groups Set specific permissions for a group of users Name Users Perm…" at bounding box center [407, 242] width 531 height 223
click at [560, 312] on button "View" at bounding box center [561, 314] width 19 height 11
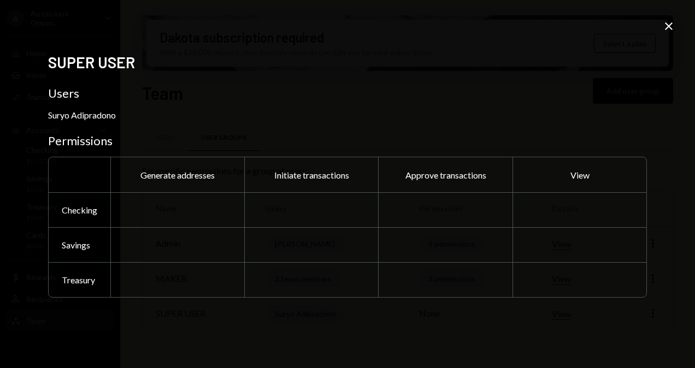
click at [166, 210] on div at bounding box center [177, 209] width 134 height 35
click at [163, 257] on div at bounding box center [177, 244] width 134 height 35
click at [169, 286] on div at bounding box center [177, 279] width 134 height 35
click at [672, 27] on icon "Close" at bounding box center [668, 26] width 13 height 13
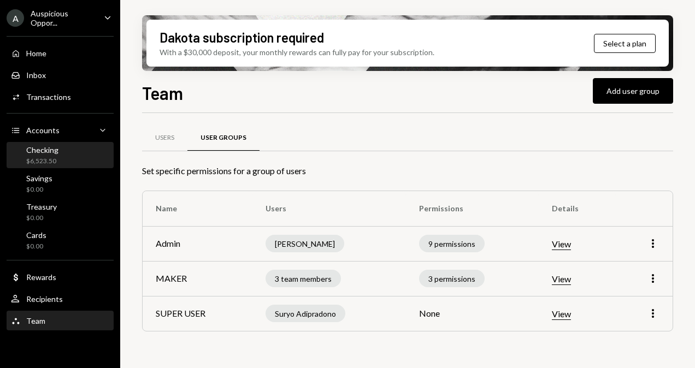
click at [62, 154] on div "Checking $6,523.50" at bounding box center [60, 155] width 98 height 21
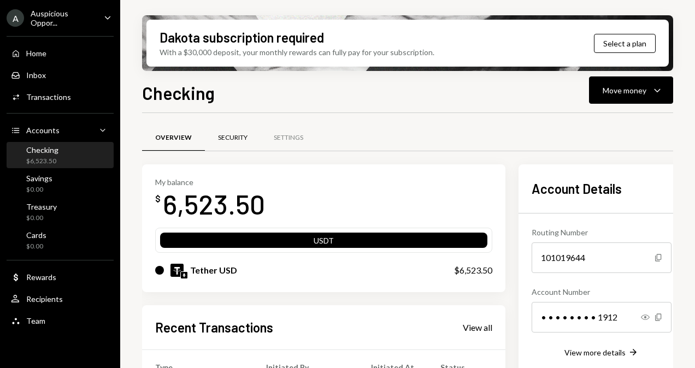
click at [247, 144] on div "Security" at bounding box center [233, 138] width 56 height 26
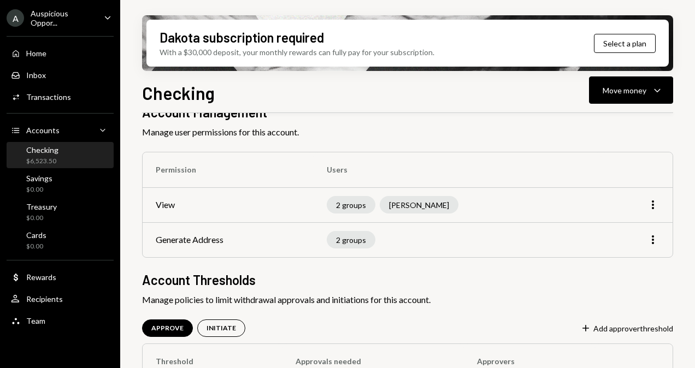
scroll to position [116, 0]
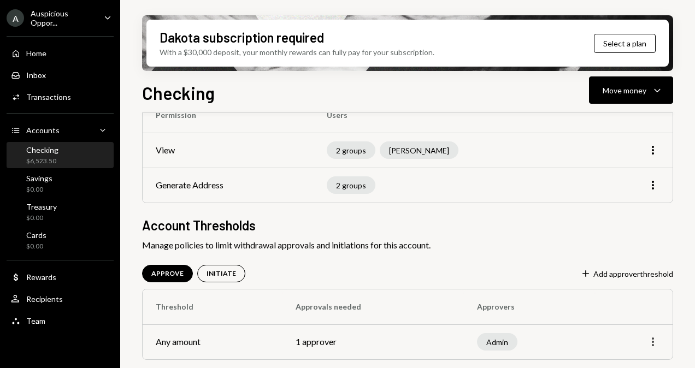
click at [653, 344] on icon "button" at bounding box center [653, 342] width 2 height 9
click at [634, 324] on div "Edit" at bounding box center [627, 318] width 55 height 19
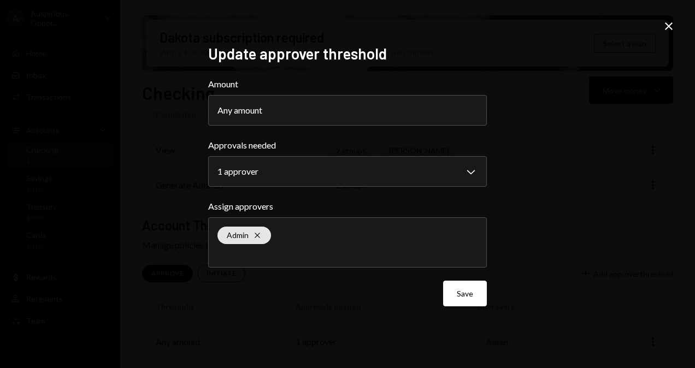
click at [405, 240] on div "Admin Cross" at bounding box center [347, 242] width 260 height 49
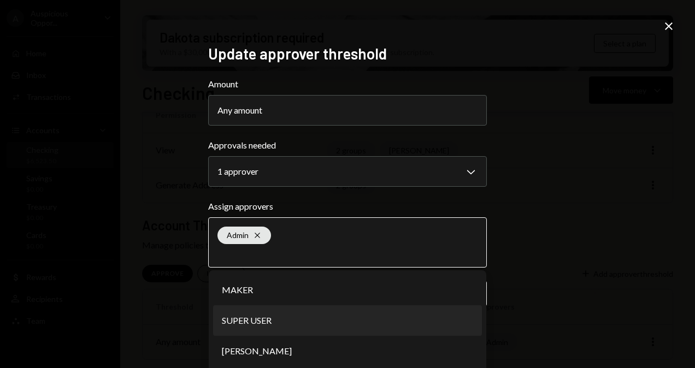
click at [363, 314] on li "SUPER USER" at bounding box center [347, 320] width 269 height 31
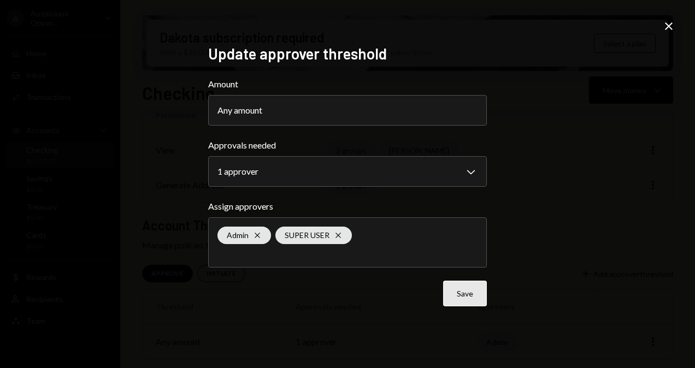
click at [467, 302] on button "Save" at bounding box center [465, 294] width 44 height 26
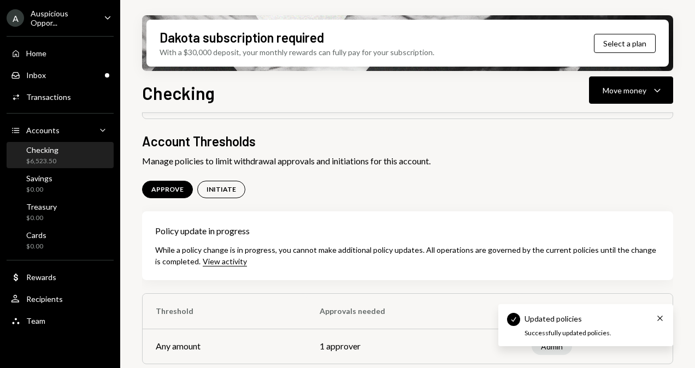
scroll to position [204, 0]
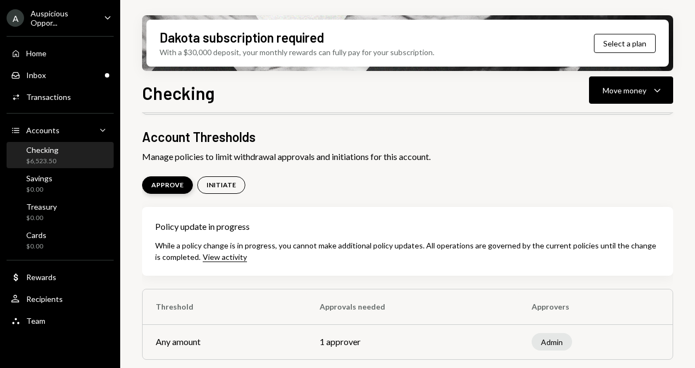
click at [164, 185] on div "APPROVE" at bounding box center [167, 185] width 32 height 9
click at [227, 181] on div "INITIATE" at bounding box center [220, 185] width 29 height 9
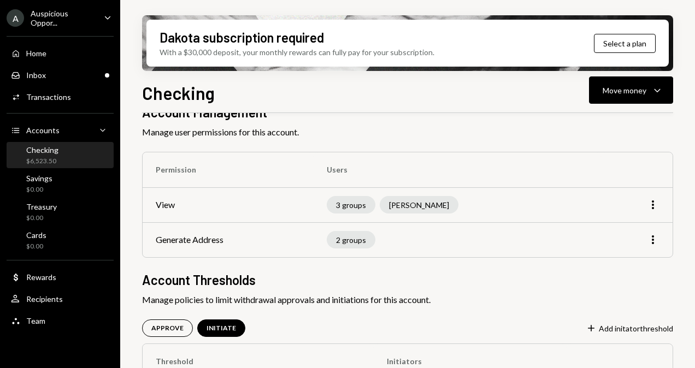
scroll to position [116, 0]
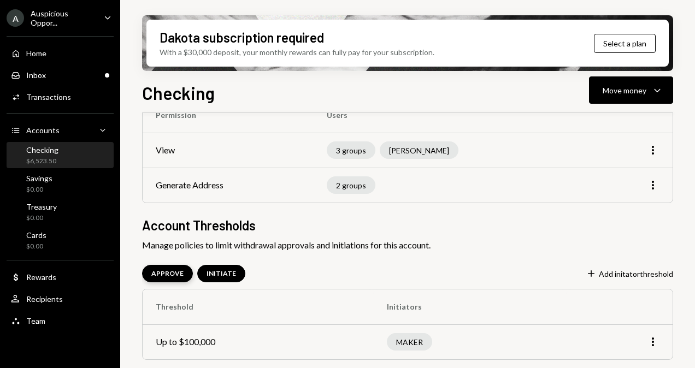
click at [160, 271] on div "APPROVE" at bounding box center [167, 273] width 32 height 9
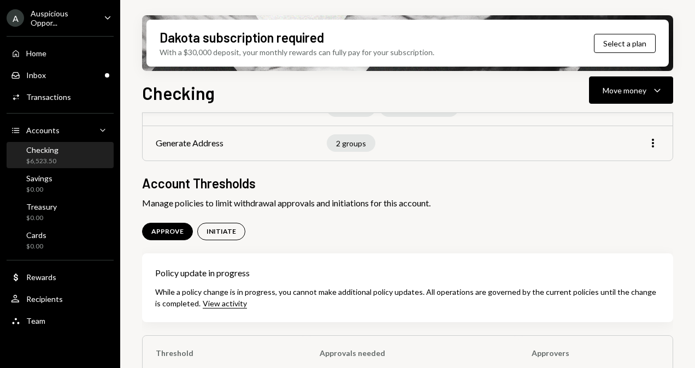
scroll to position [150, 0]
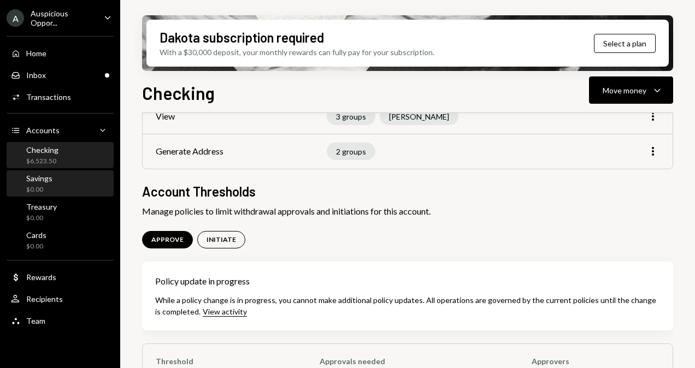
click at [29, 180] on div "Savings" at bounding box center [39, 178] width 26 height 9
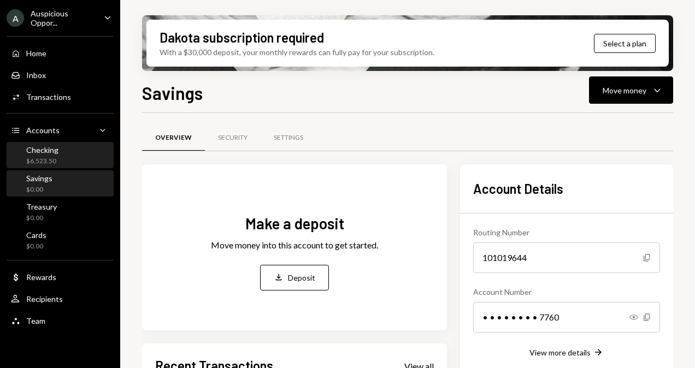
click at [46, 158] on div "$6,523.50" at bounding box center [42, 161] width 32 height 9
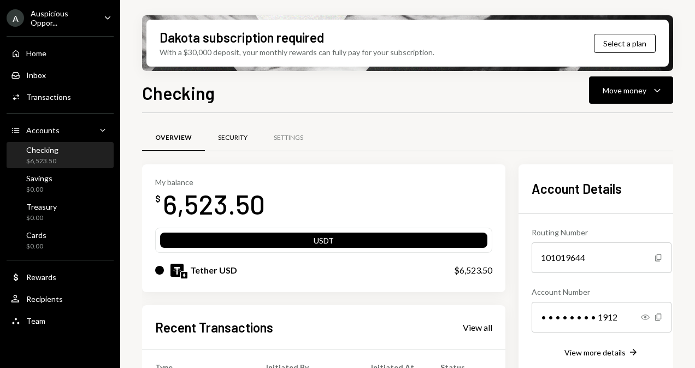
click at [237, 139] on div "Security" at bounding box center [232, 137] width 29 height 9
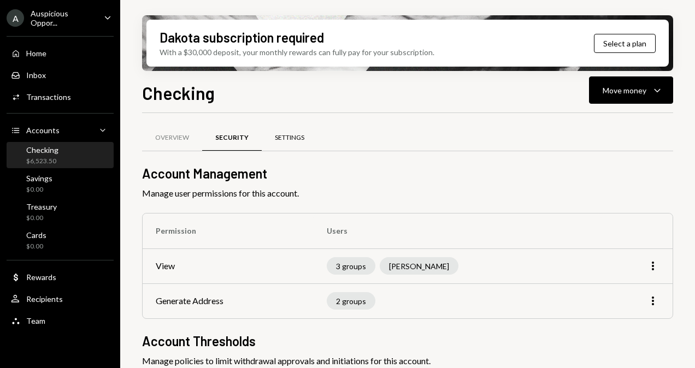
click at [284, 139] on div "Settings" at bounding box center [289, 137] width 29 height 9
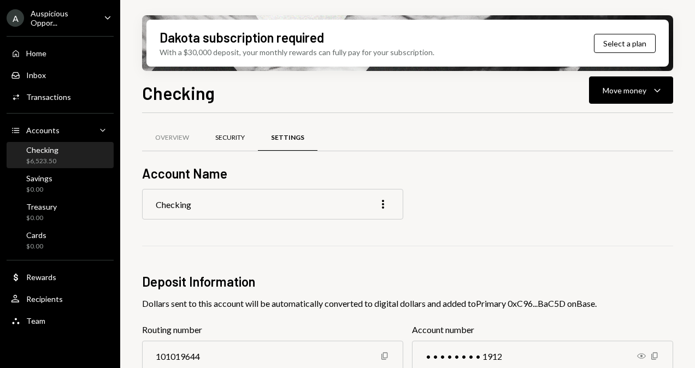
click at [225, 138] on div "Security" at bounding box center [229, 137] width 29 height 9
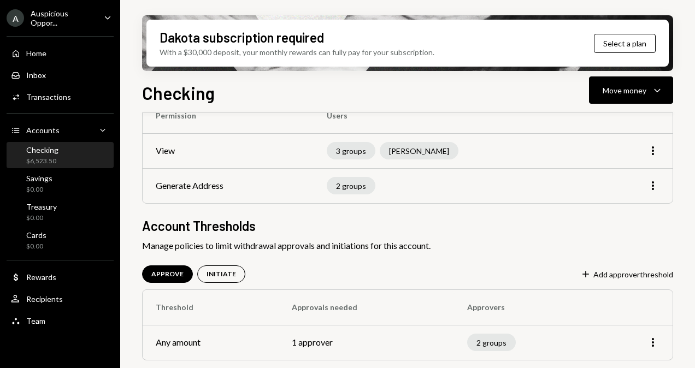
scroll to position [116, 0]
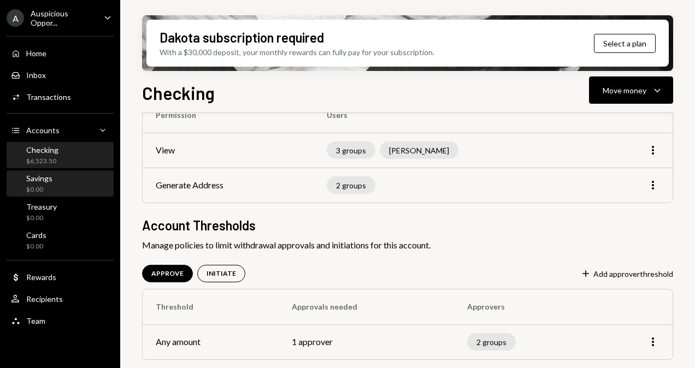
click at [45, 188] on div "$0.00" at bounding box center [39, 189] width 26 height 9
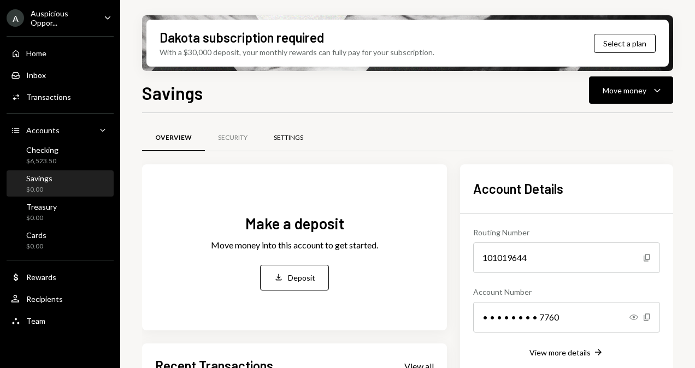
click at [282, 138] on div "Settings" at bounding box center [288, 137] width 29 height 9
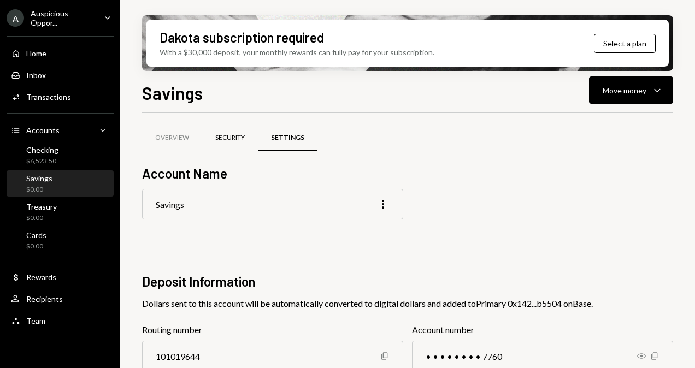
click at [222, 141] on div "Security" at bounding box center [229, 137] width 29 height 9
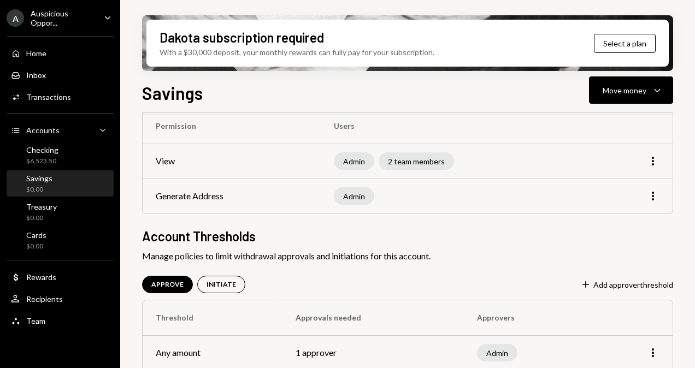
scroll to position [116, 0]
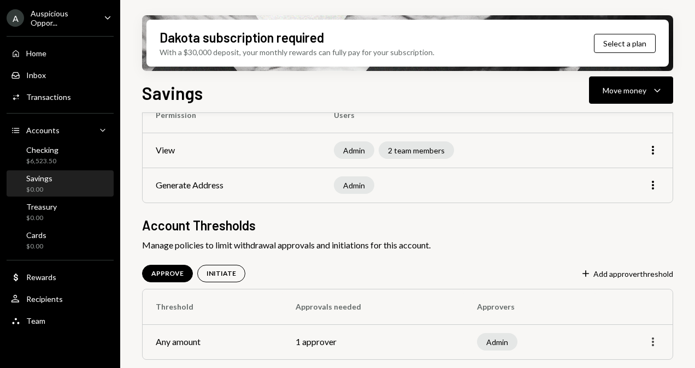
click at [654, 342] on icon "More" at bounding box center [652, 341] width 13 height 13
click at [641, 321] on div "Edit" at bounding box center [627, 318] width 55 height 19
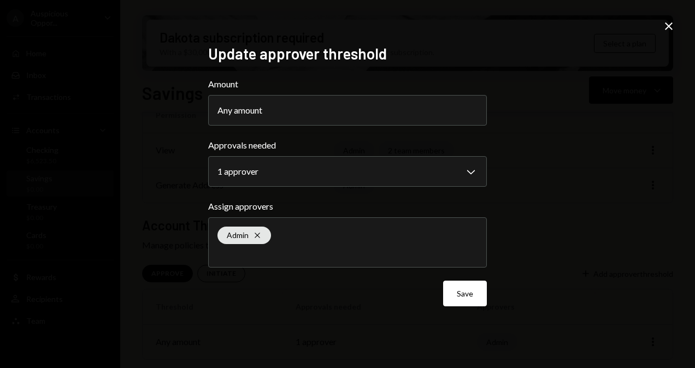
click at [389, 233] on div "Admin Cross" at bounding box center [347, 242] width 260 height 49
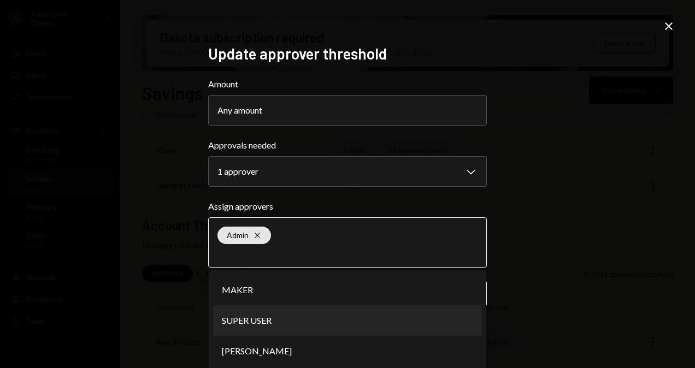
click at [352, 321] on li "SUPER USER" at bounding box center [347, 320] width 269 height 31
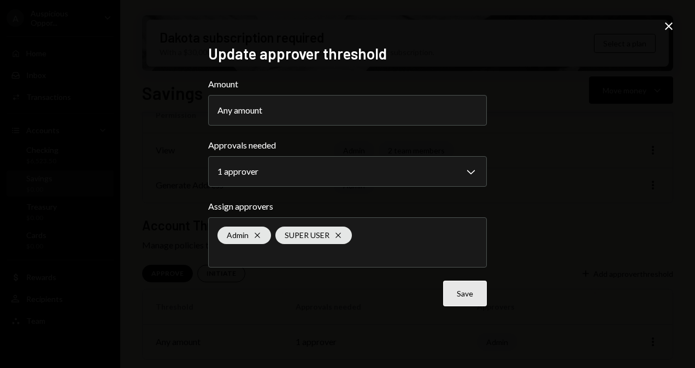
click at [460, 295] on button "Save" at bounding box center [465, 294] width 44 height 26
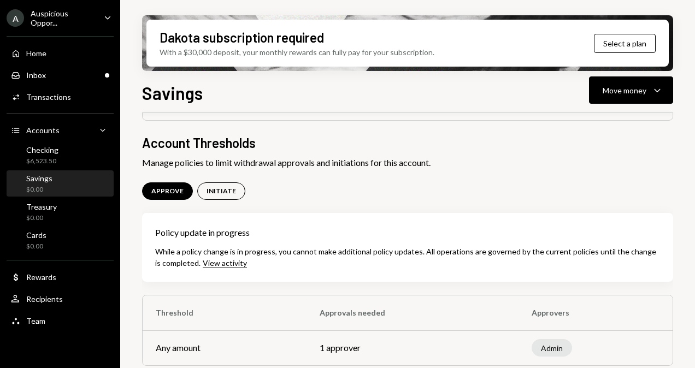
scroll to position [204, 0]
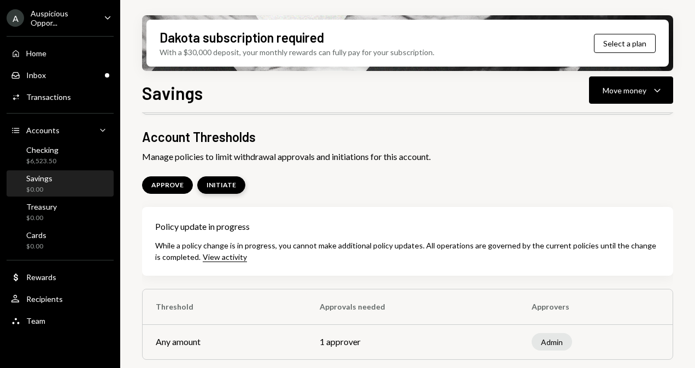
click at [220, 191] on div "INITIATE" at bounding box center [221, 184] width 48 height 17
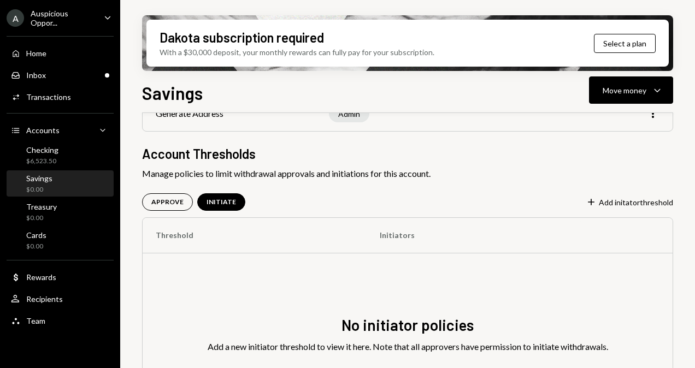
scroll to position [201, 0]
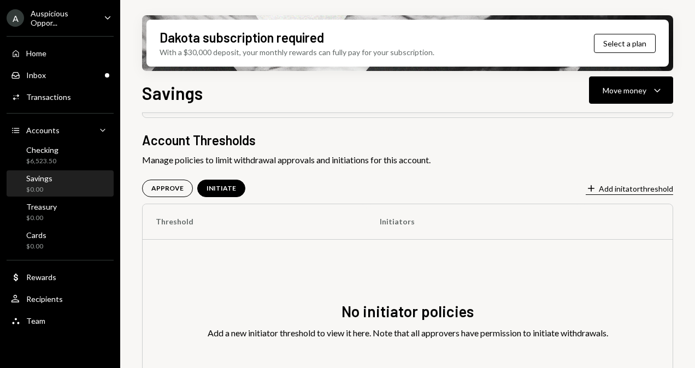
click at [588, 189] on icon "Plus" at bounding box center [591, 188] width 11 height 11
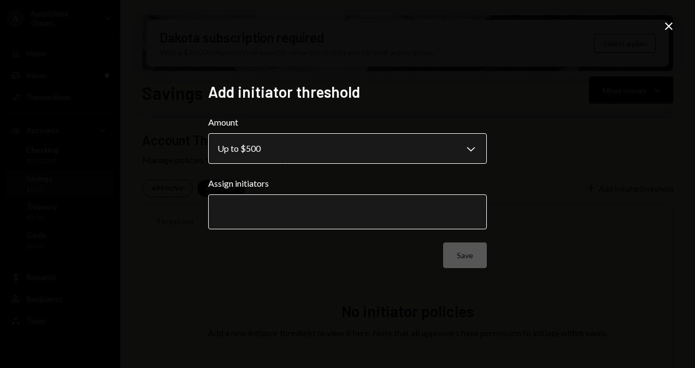
click at [476, 153] on body "**********" at bounding box center [347, 184] width 695 height 368
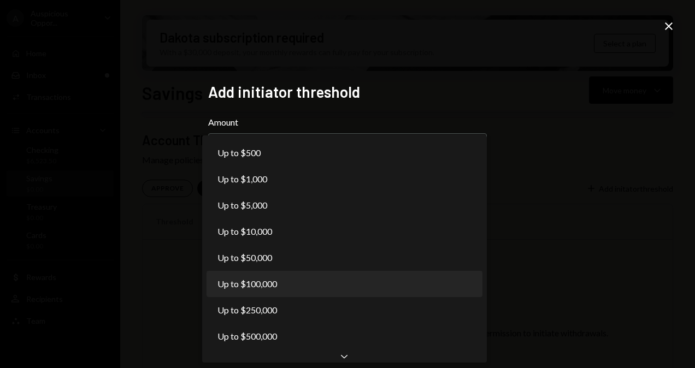
select select "******"
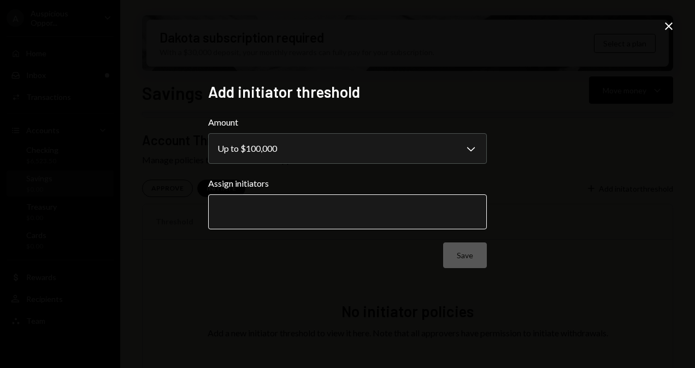
click at [405, 213] on input "text" at bounding box center [347, 212] width 260 height 10
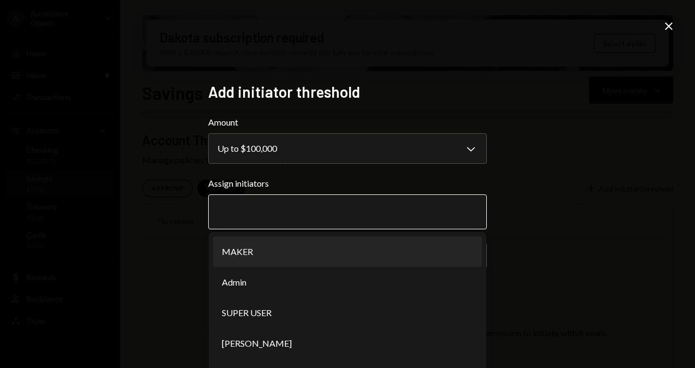
click at [386, 248] on li "MAKER" at bounding box center [347, 252] width 269 height 31
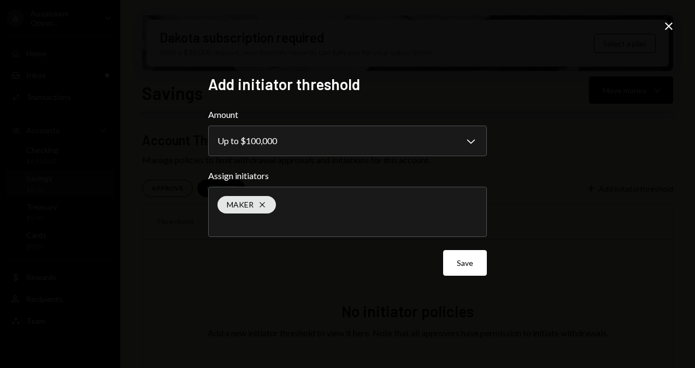
click at [386, 216] on div "MAKER Cross" at bounding box center [347, 211] width 260 height 49
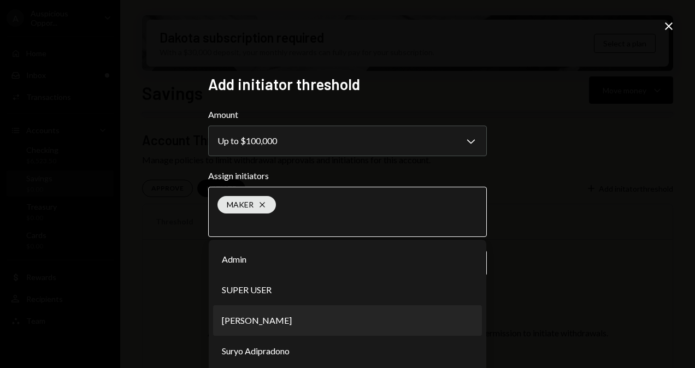
scroll to position [55, 0]
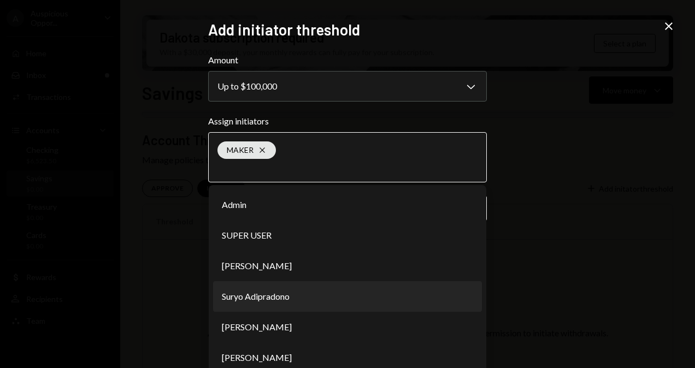
click at [319, 295] on li "Suryo Adipradono" at bounding box center [347, 296] width 269 height 31
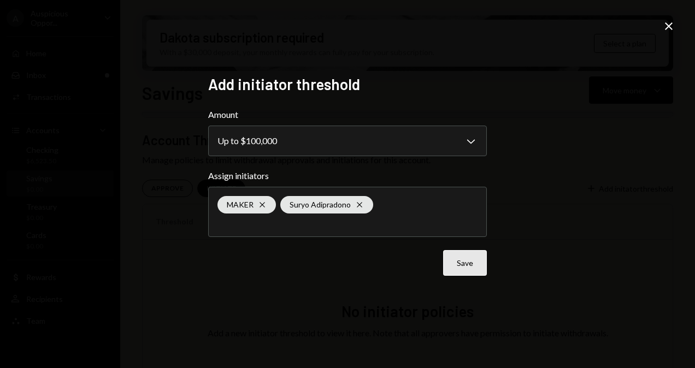
click at [469, 265] on button "Save" at bounding box center [465, 263] width 44 height 26
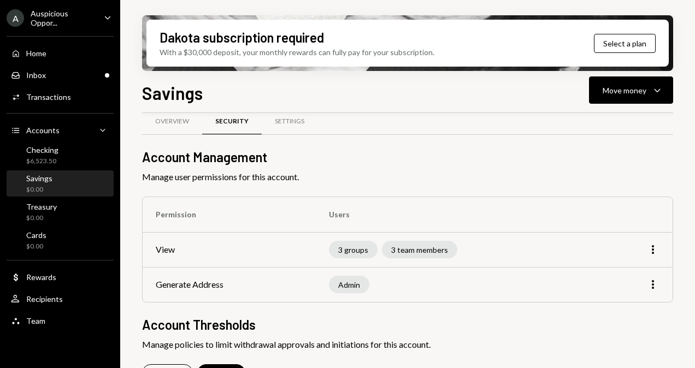
scroll to position [180, 0]
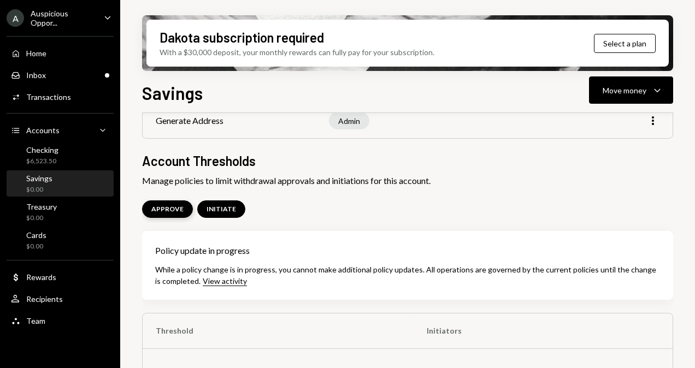
click at [162, 203] on div "APPROVE" at bounding box center [167, 208] width 51 height 17
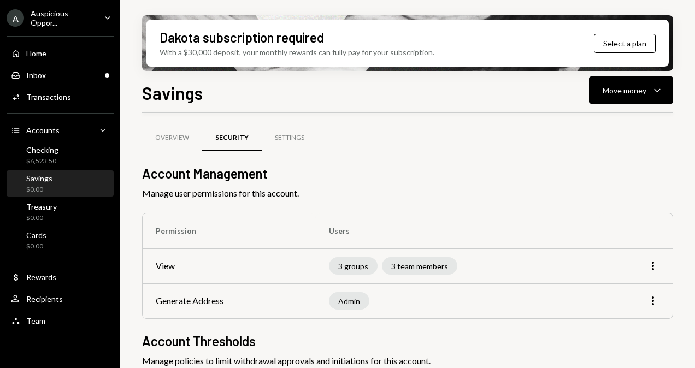
scroll to position [116, 0]
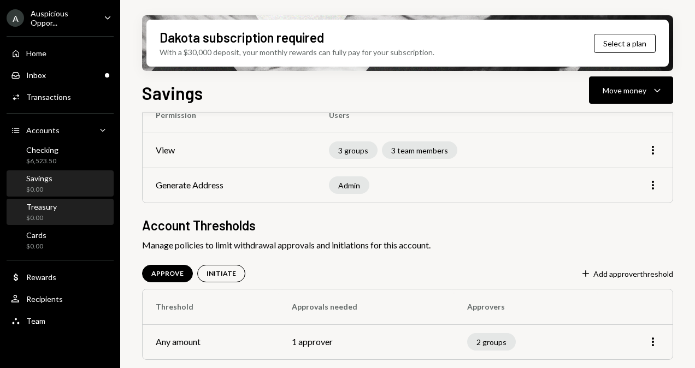
click at [61, 214] on div "Treasury $0.00" at bounding box center [60, 212] width 98 height 21
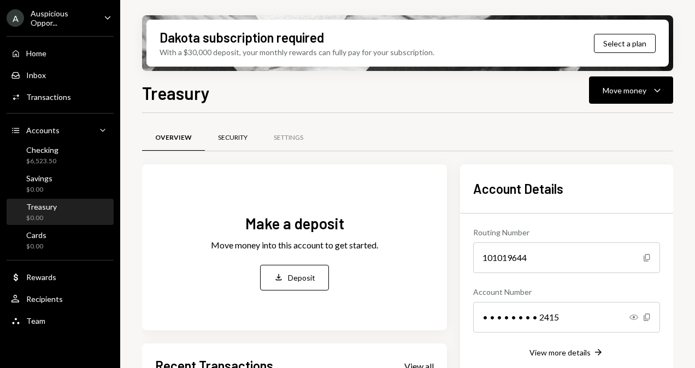
click at [235, 134] on div "Security" at bounding box center [232, 137] width 29 height 9
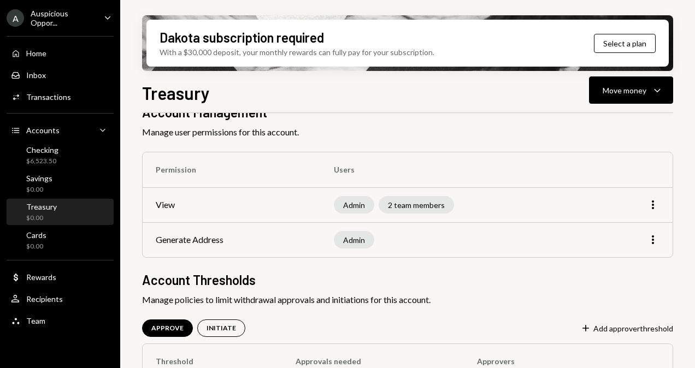
scroll to position [116, 0]
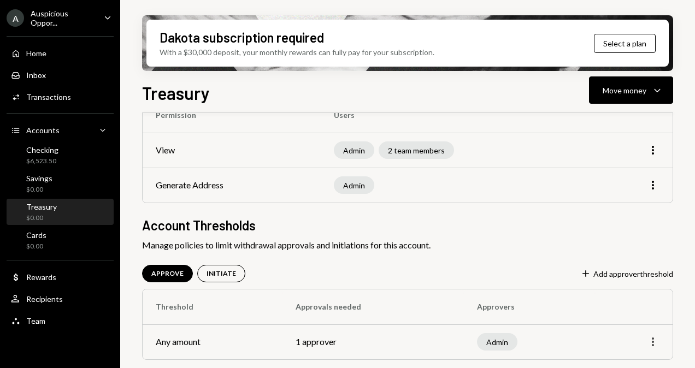
click at [654, 345] on icon "More" at bounding box center [652, 341] width 13 height 13
click at [646, 325] on div "Edit" at bounding box center [627, 318] width 55 height 19
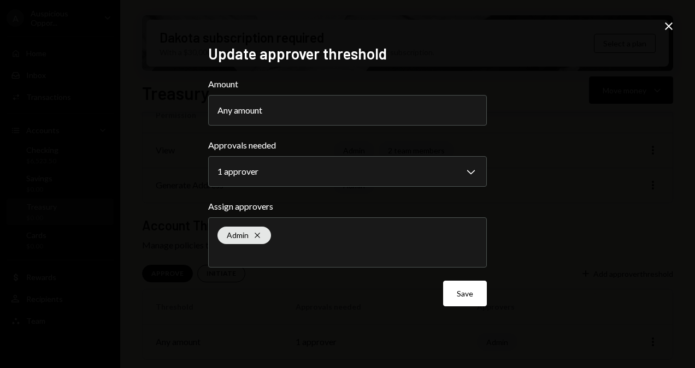
click at [374, 229] on div "Admin Cross" at bounding box center [347, 242] width 260 height 49
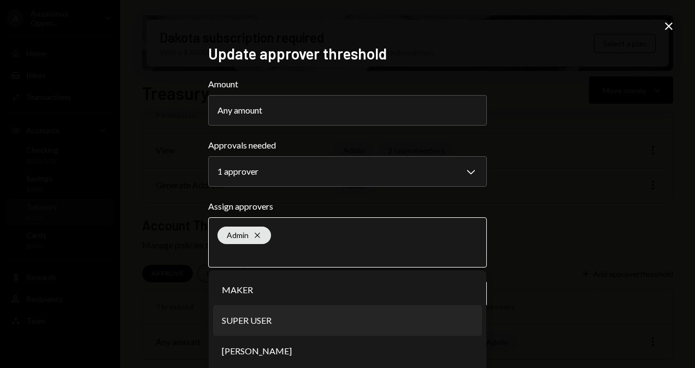
click at [318, 323] on li "SUPER USER" at bounding box center [347, 320] width 269 height 31
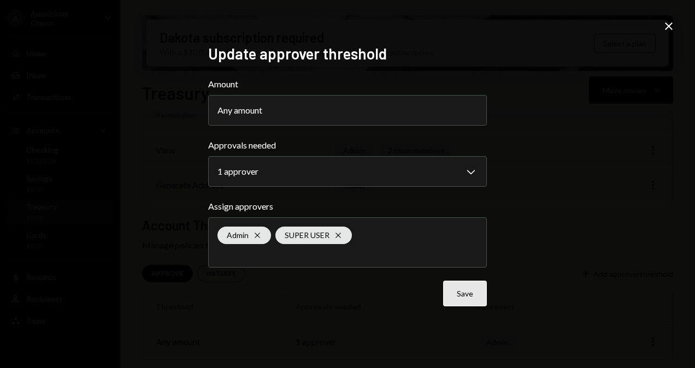
click at [458, 295] on button "Save" at bounding box center [465, 294] width 44 height 26
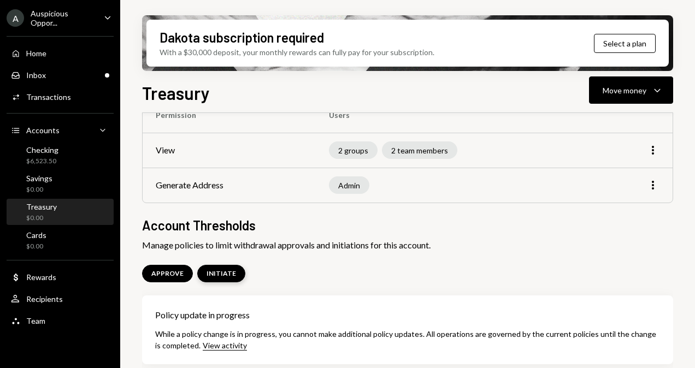
click at [228, 276] on div "INITIATE" at bounding box center [220, 273] width 29 height 9
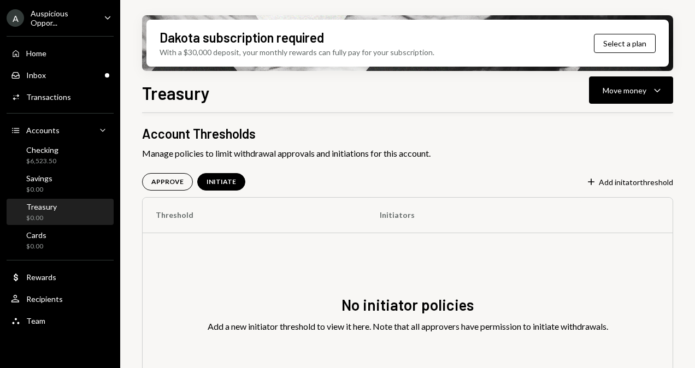
scroll to position [201, 0]
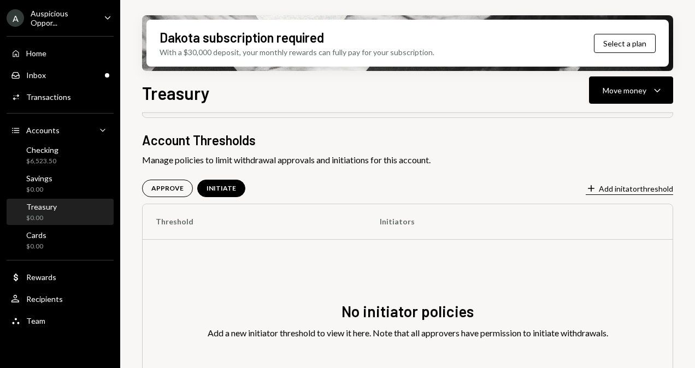
click at [612, 186] on button "Plus Add initator threshold" at bounding box center [629, 189] width 87 height 12
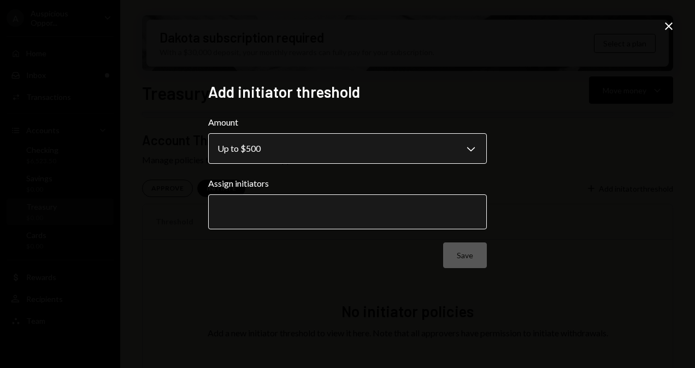
click at [470, 157] on body "**********" at bounding box center [347, 184] width 695 height 368
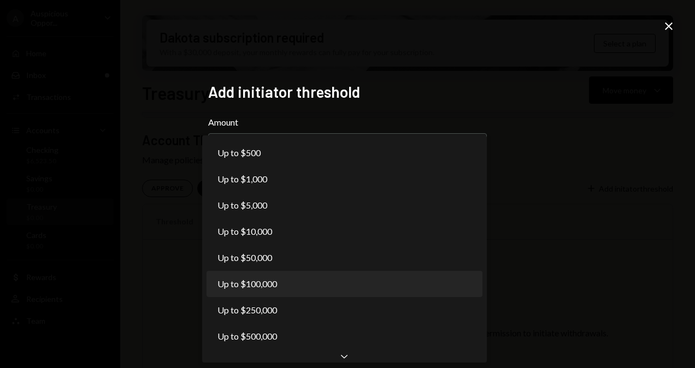
select select "******"
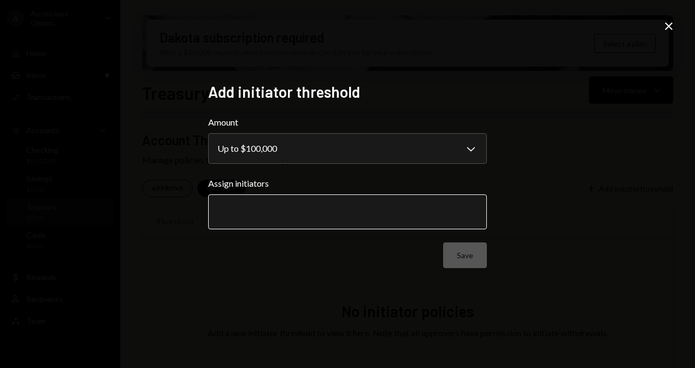
click at [311, 211] on input "text" at bounding box center [347, 212] width 260 height 10
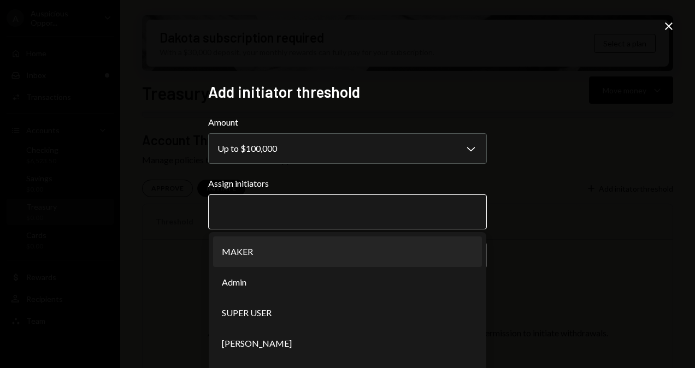
click at [312, 259] on li "MAKER" at bounding box center [347, 252] width 269 height 31
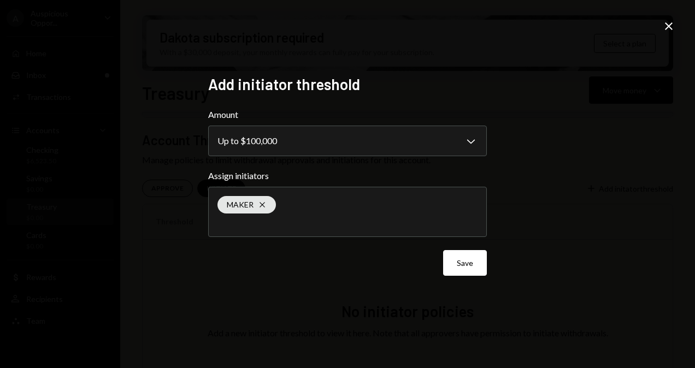
click at [341, 215] on div "MAKER Cross" at bounding box center [347, 211] width 260 height 49
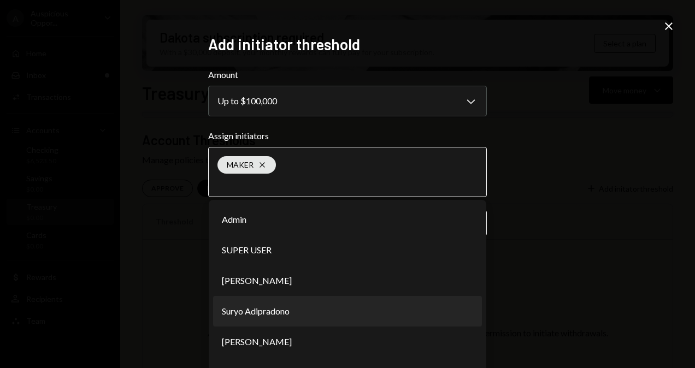
scroll to position [55, 0]
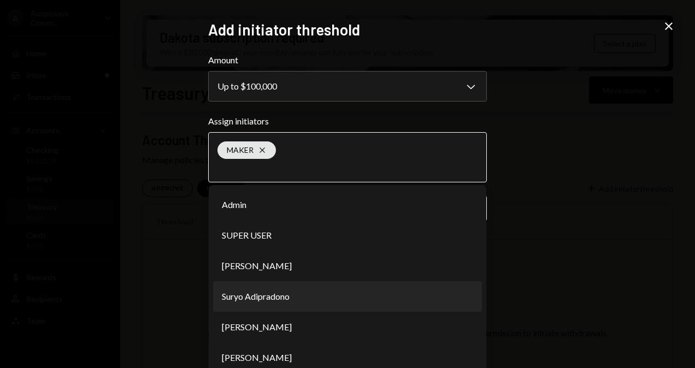
click at [324, 295] on li "Suryo Adipradono" at bounding box center [347, 296] width 269 height 31
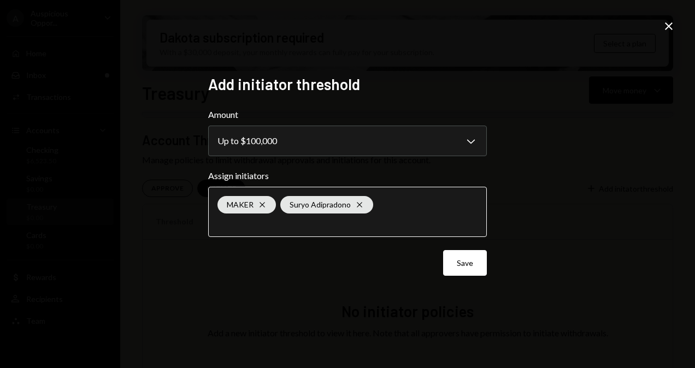
scroll to position [0, 0]
click at [456, 265] on button "Save" at bounding box center [465, 263] width 44 height 26
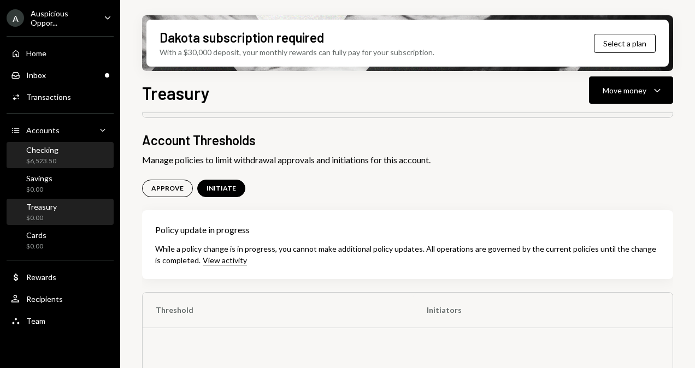
click at [49, 159] on div "$6,523.50" at bounding box center [42, 161] width 32 height 9
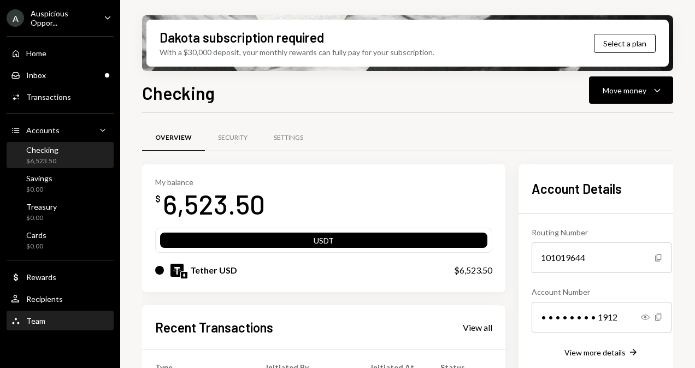
click at [29, 316] on div "Team Team" at bounding box center [28, 321] width 34 height 10
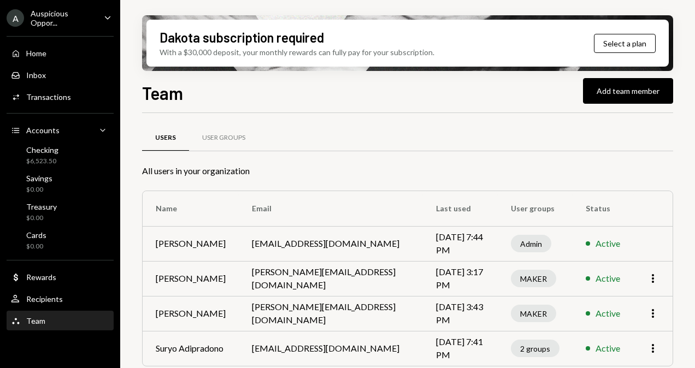
scroll to position [7, 0]
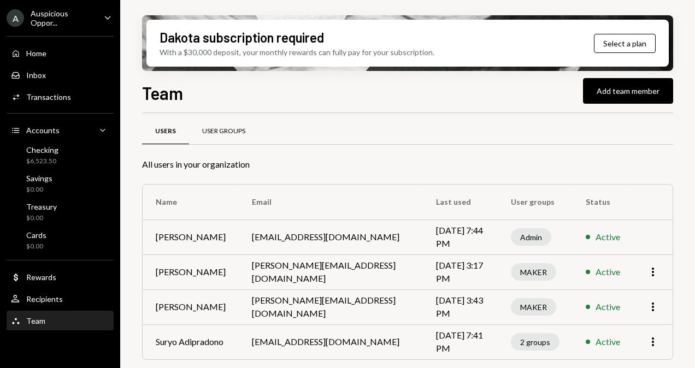
click at [241, 130] on div "User Groups" at bounding box center [223, 131] width 43 height 9
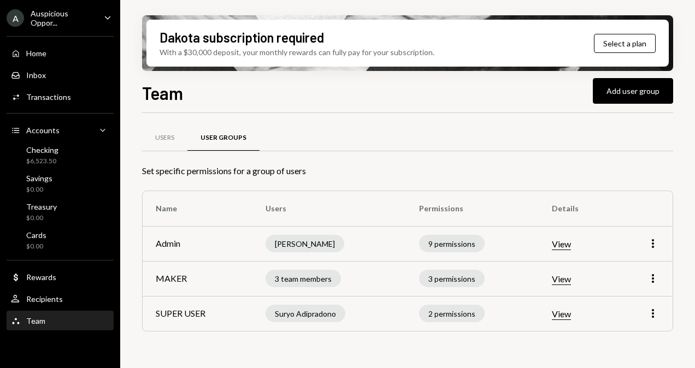
click at [563, 315] on button "View" at bounding box center [561, 314] width 19 height 11
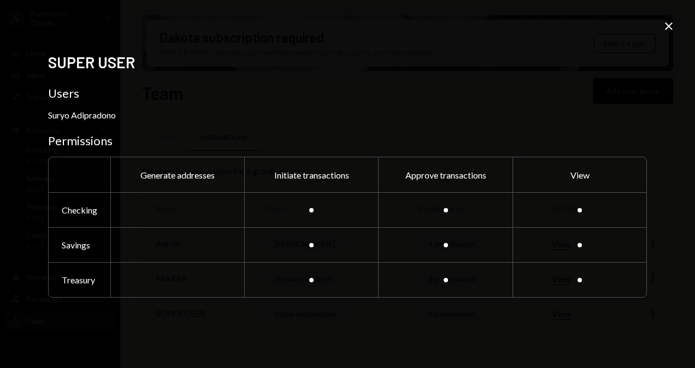
click at [666, 30] on icon "Close" at bounding box center [668, 26] width 13 height 13
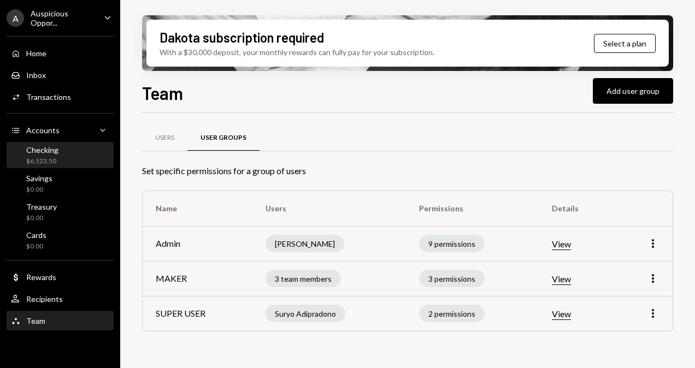
click at [37, 149] on div "Checking" at bounding box center [42, 149] width 32 height 9
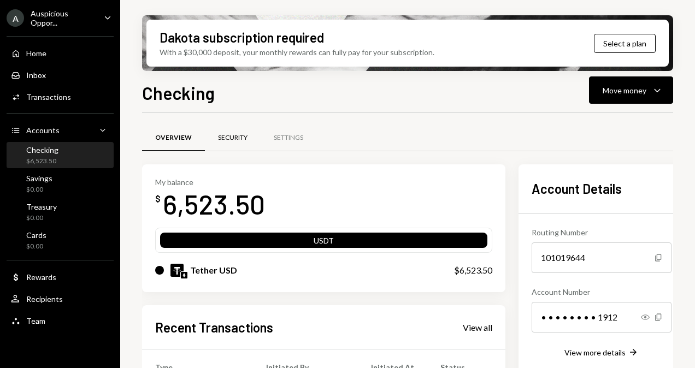
click at [231, 144] on div "Security" at bounding box center [233, 138] width 56 height 26
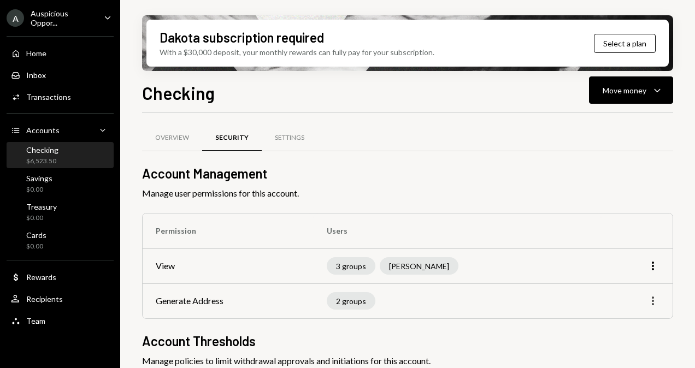
click at [652, 304] on icon "button" at bounding box center [653, 301] width 2 height 9
click at [636, 321] on div "Edit" at bounding box center [627, 323] width 55 height 19
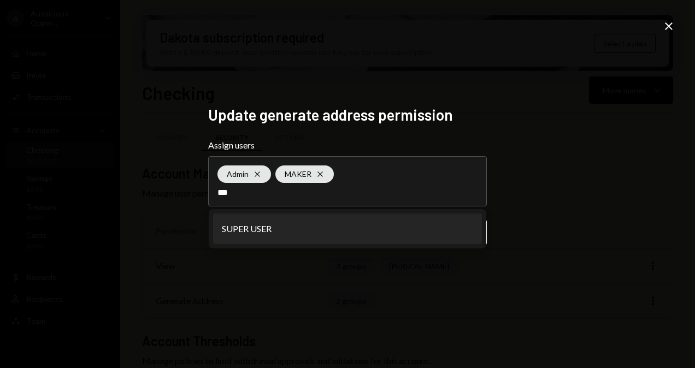
type input "****"
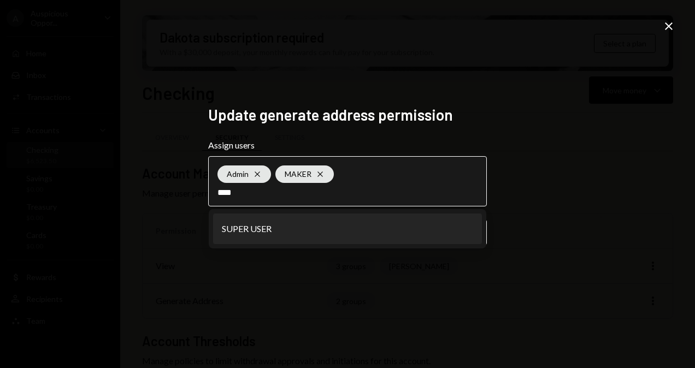
click at [394, 229] on li "SUPER USER" at bounding box center [347, 229] width 269 height 31
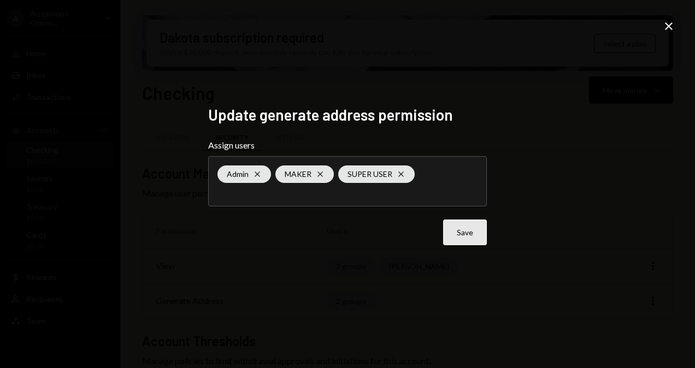
click at [461, 232] on button "Save" at bounding box center [465, 233] width 44 height 26
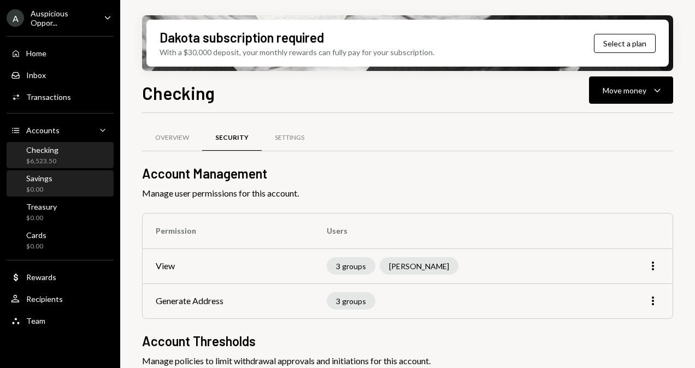
click at [53, 186] on div "Savings $0.00" at bounding box center [60, 184] width 98 height 21
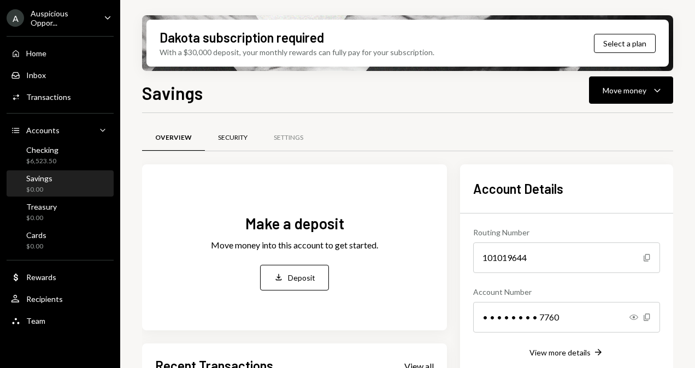
click at [229, 139] on div "Security" at bounding box center [232, 137] width 29 height 9
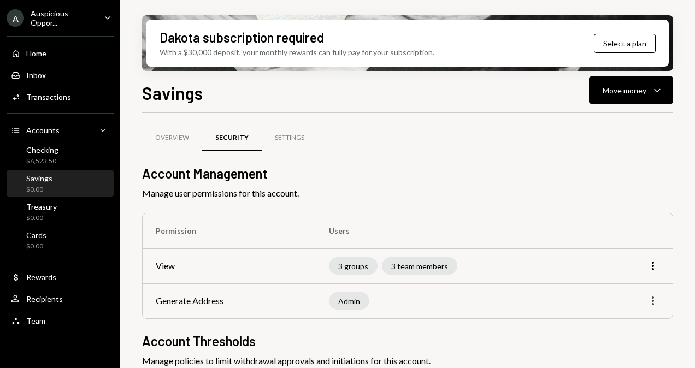
click at [658, 302] on icon "More" at bounding box center [652, 300] width 13 height 13
click at [631, 321] on div "Edit" at bounding box center [627, 323] width 55 height 19
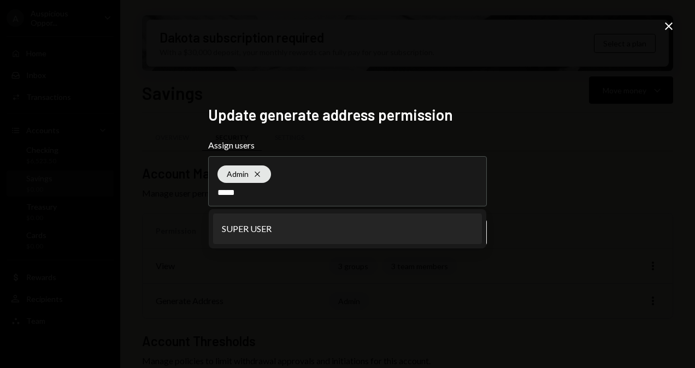
type input "*****"
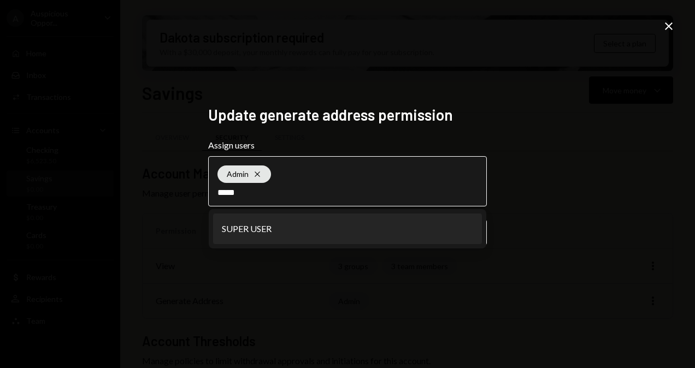
click at [369, 234] on li "SUPER USER" at bounding box center [347, 229] width 269 height 31
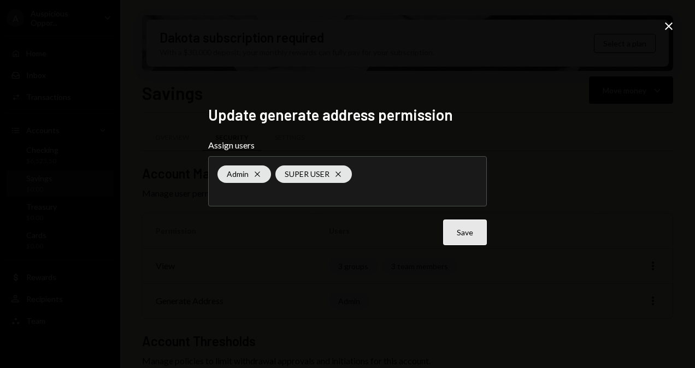
click at [464, 240] on button "Save" at bounding box center [465, 233] width 44 height 26
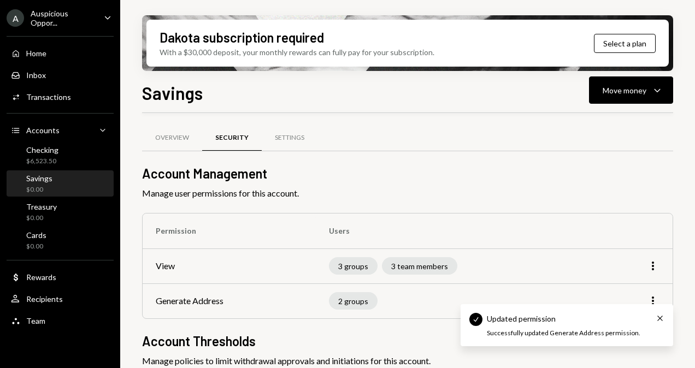
scroll to position [116, 0]
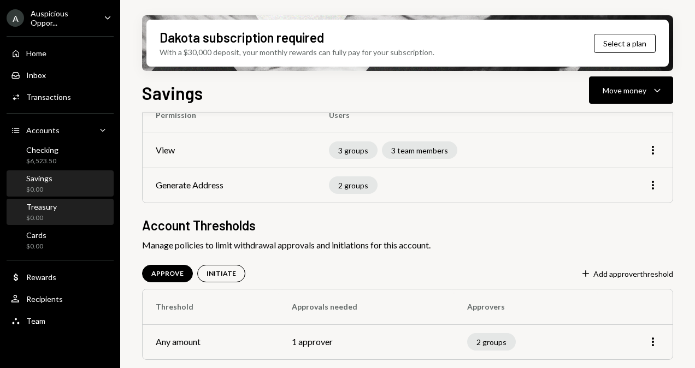
click at [34, 205] on div "Treasury" at bounding box center [41, 206] width 31 height 9
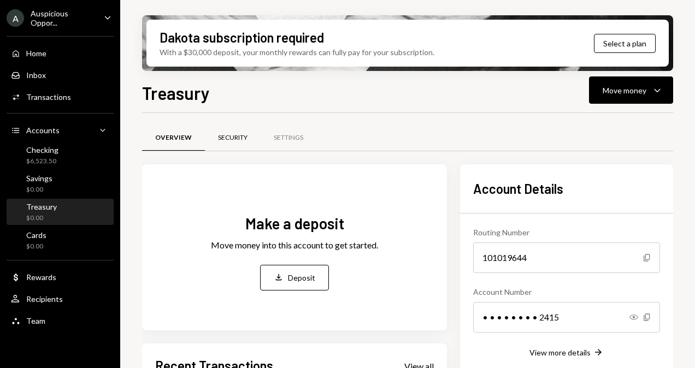
click at [235, 134] on div "Security" at bounding box center [232, 137] width 29 height 9
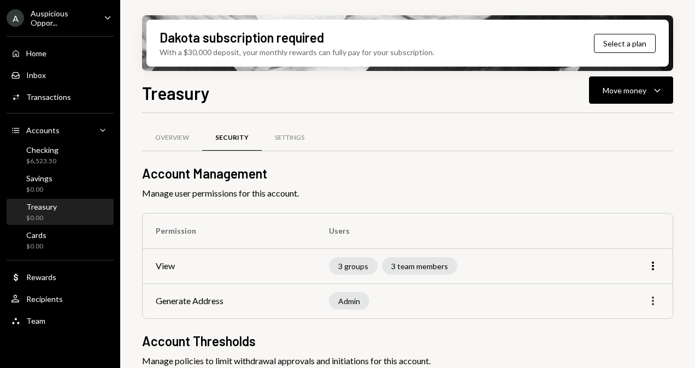
click at [654, 303] on icon "More" at bounding box center [652, 300] width 13 height 13
click at [630, 319] on div "Edit" at bounding box center [627, 323] width 55 height 19
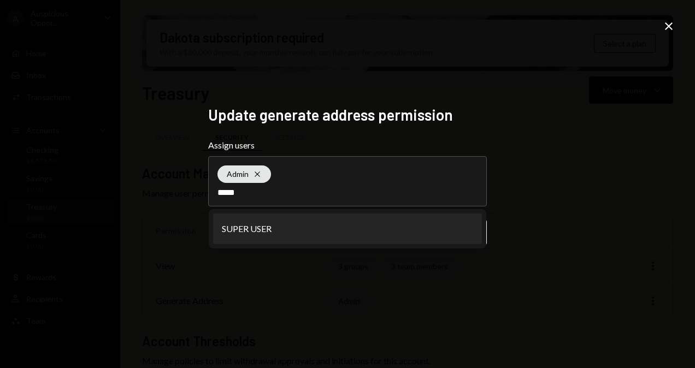
type input "*****"
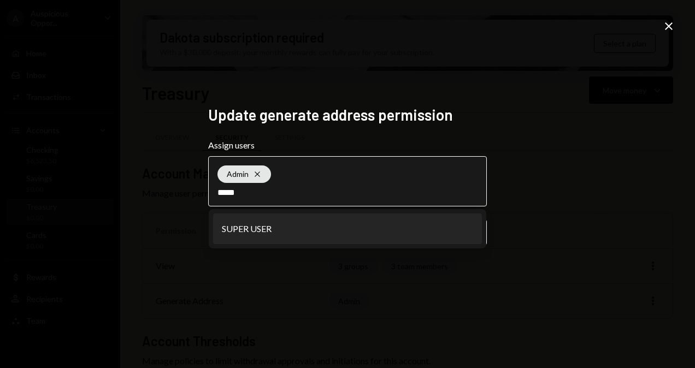
click at [377, 226] on li "SUPER USER" at bounding box center [347, 229] width 269 height 31
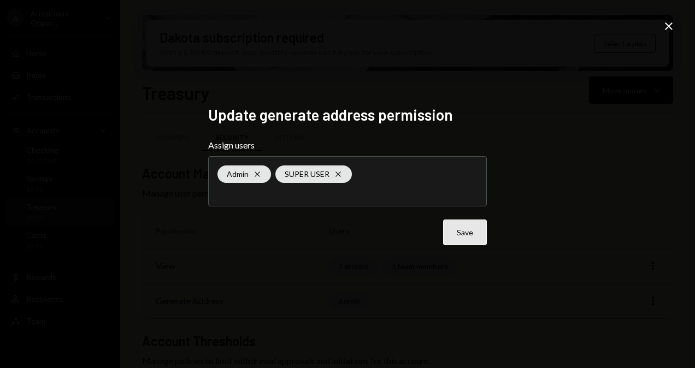
click at [451, 231] on button "Save" at bounding box center [465, 233] width 44 height 26
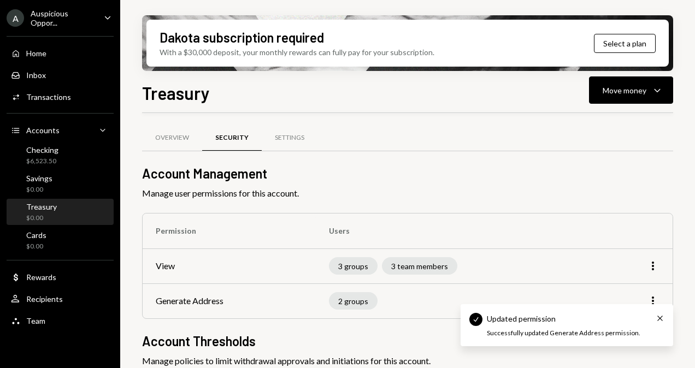
scroll to position [116, 0]
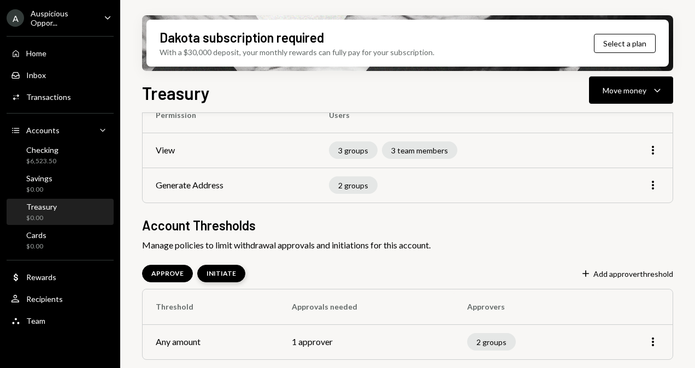
click at [226, 276] on div "INITIATE" at bounding box center [220, 273] width 29 height 9
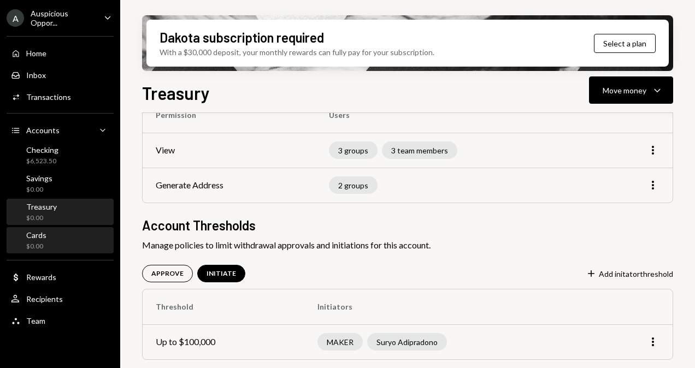
click at [55, 237] on div "Cards $0.00" at bounding box center [60, 240] width 98 height 21
